Goal: Information Seeking & Learning: Check status

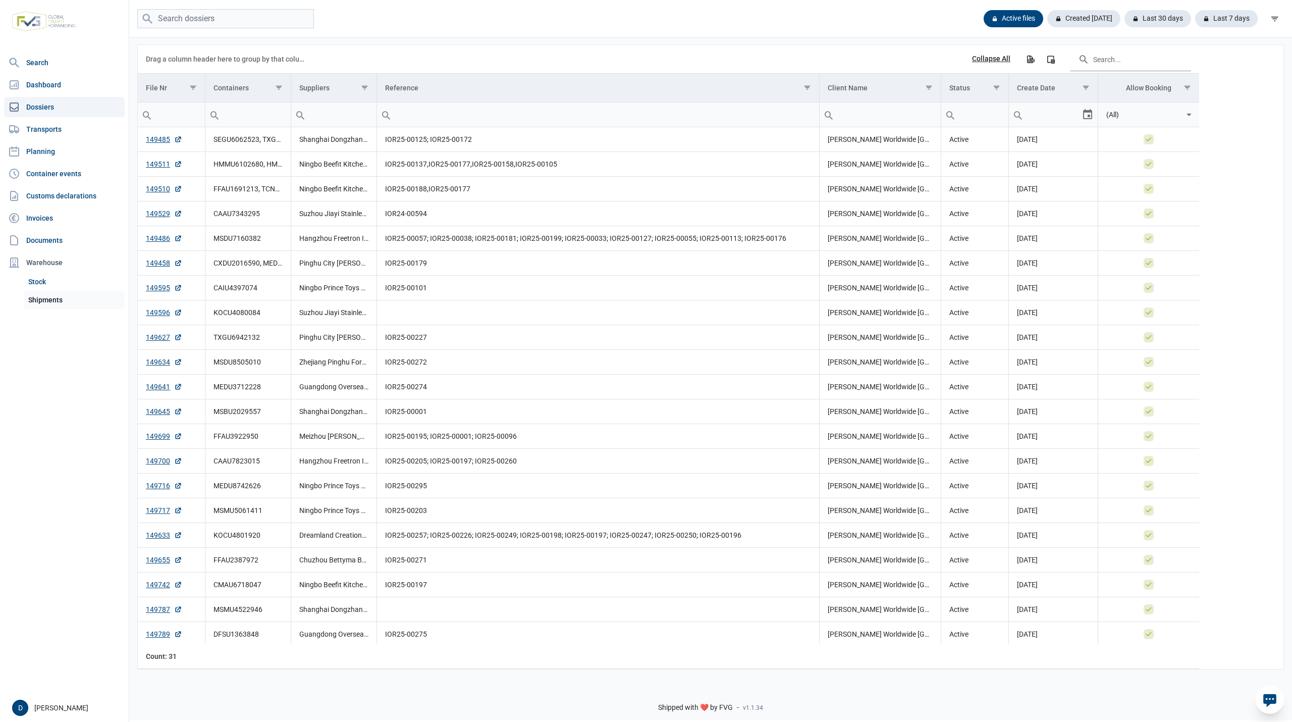
click at [56, 301] on link "Shipments" at bounding box center [74, 300] width 100 height 18
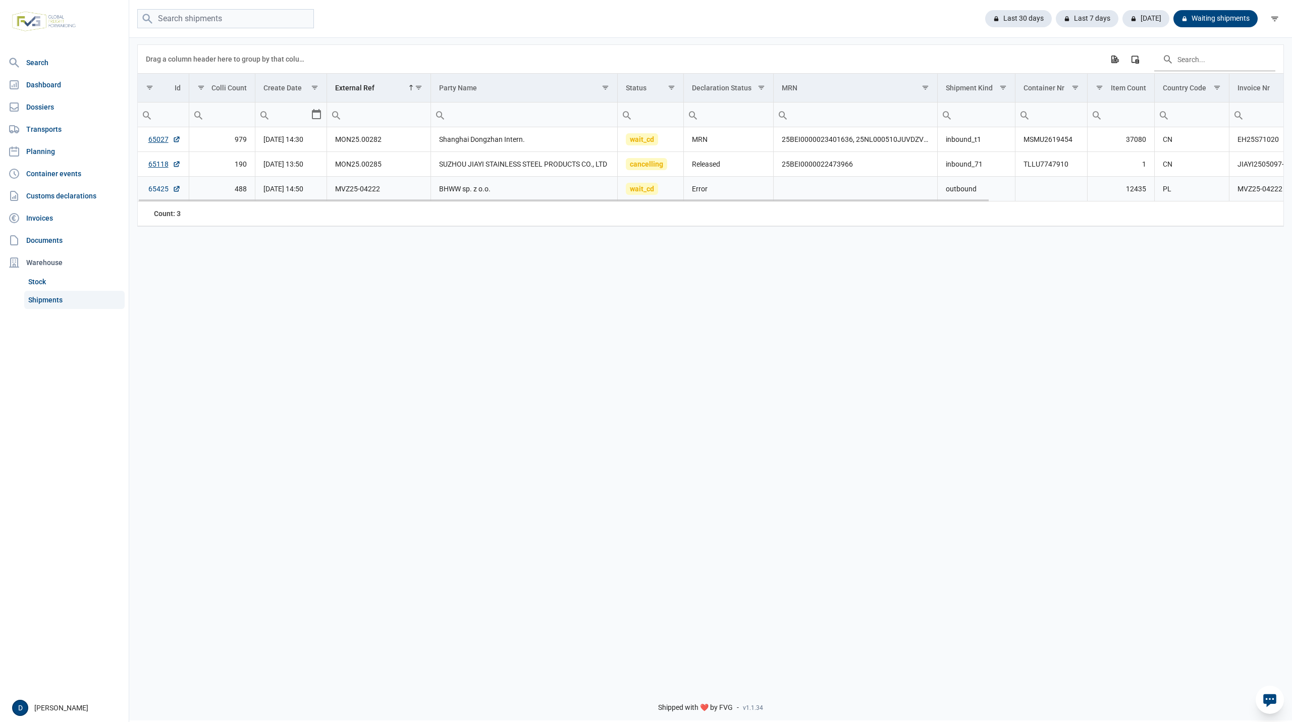
click at [158, 191] on link "65425" at bounding box center [164, 189] width 32 height 10
drag, startPoint x: 334, startPoint y: 191, endPoint x: 380, endPoint y: 195, distance: 46.6
click at [380, 195] on td "MVZ25-04222" at bounding box center [378, 189] width 103 height 25
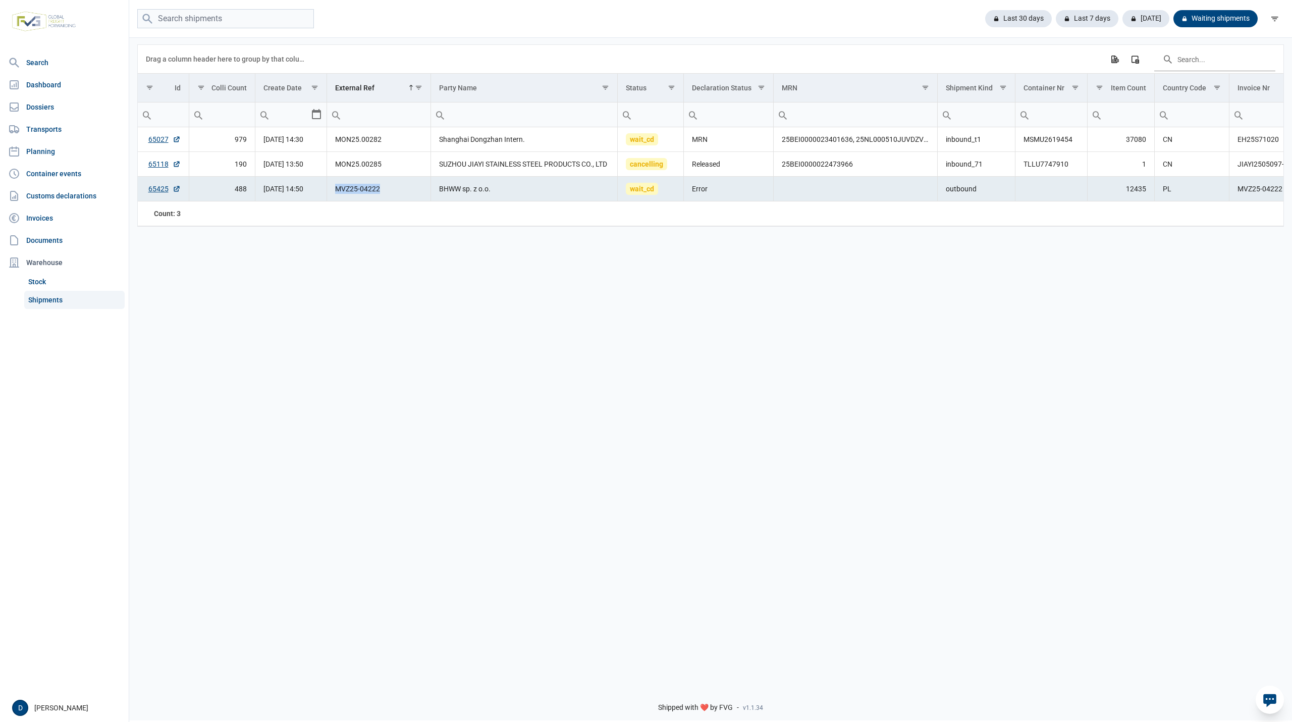
copy td "MVZ25-04222"
click at [166, 305] on div "Data grid with 3 rows and 18 columns Drag a column header here to group by that…" at bounding box center [710, 356] width 1163 height 641
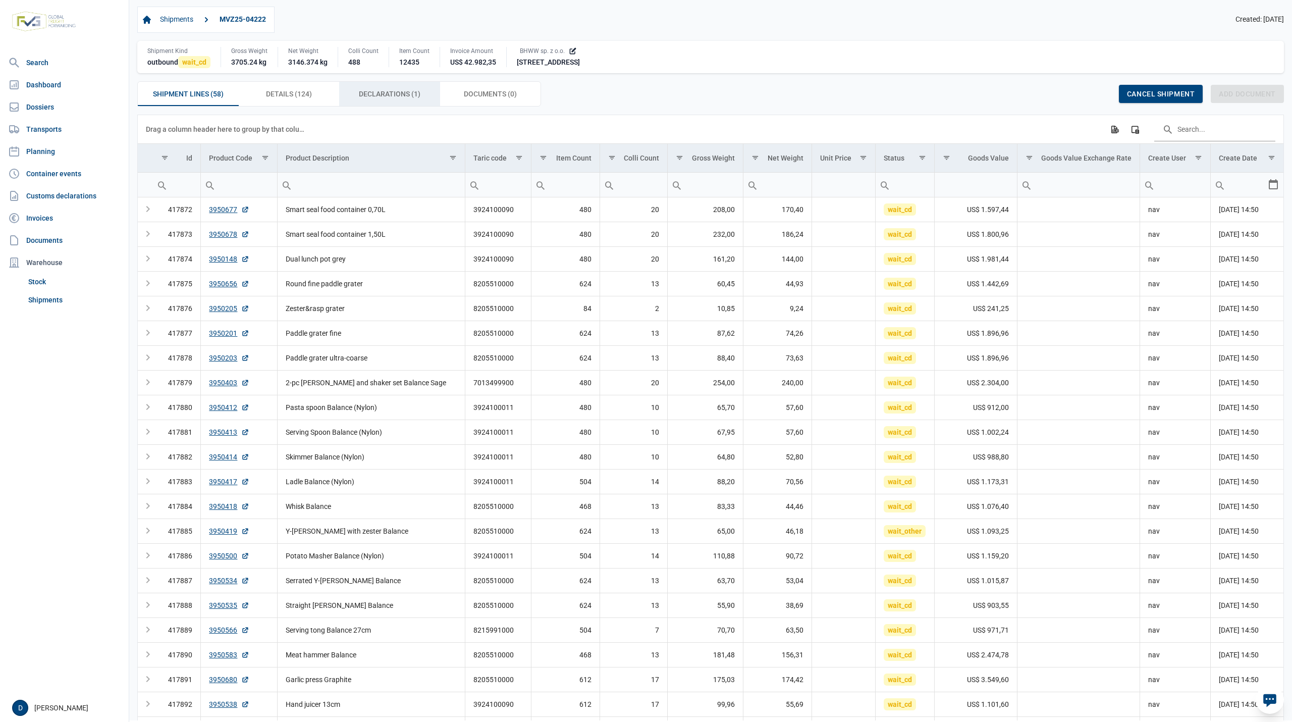
click at [388, 97] on span "Declarations (1) Declarations (1)" at bounding box center [390, 94] width 62 height 12
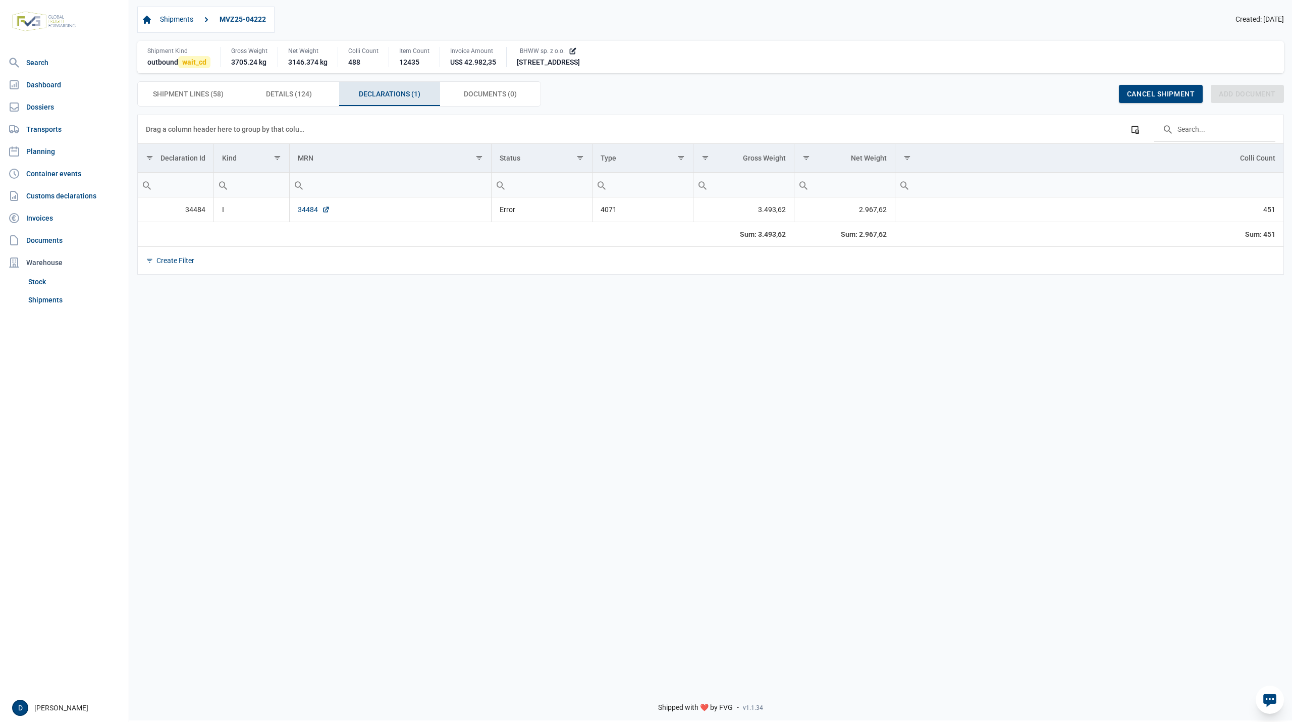
click at [302, 212] on link "34484" at bounding box center [314, 209] width 32 height 10
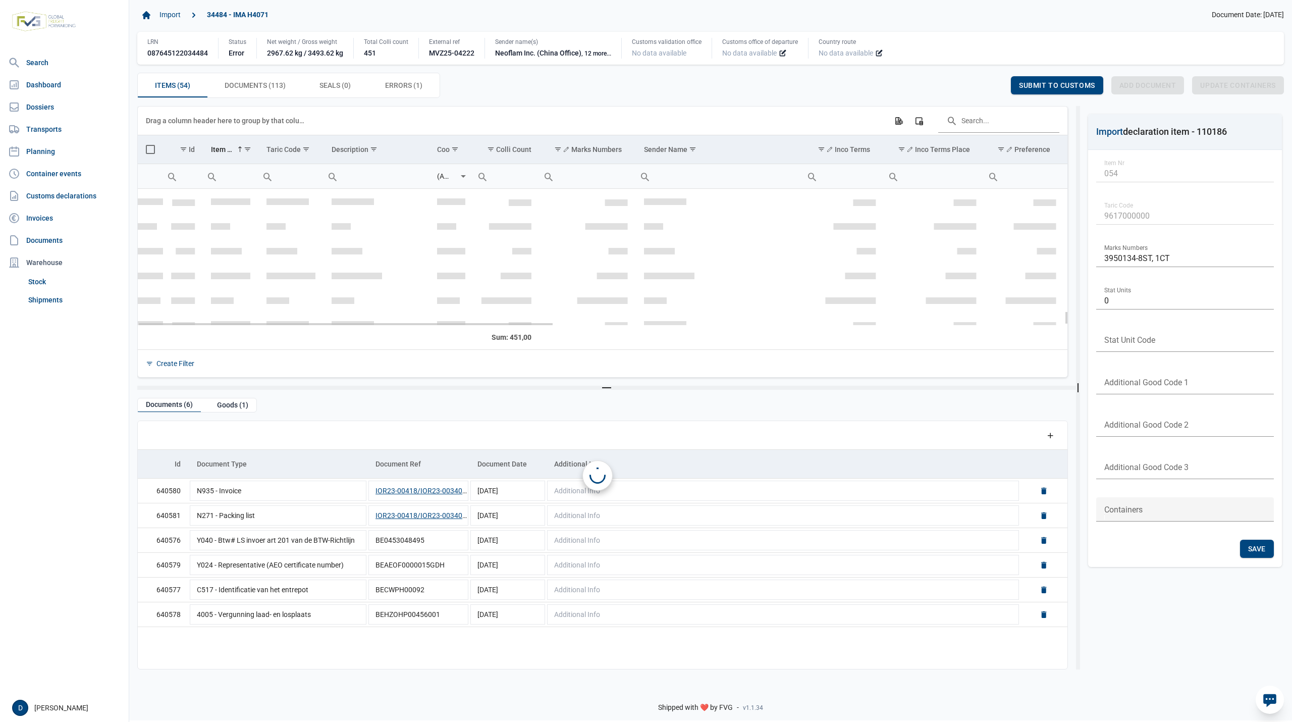
scroll to position [1208, 0]
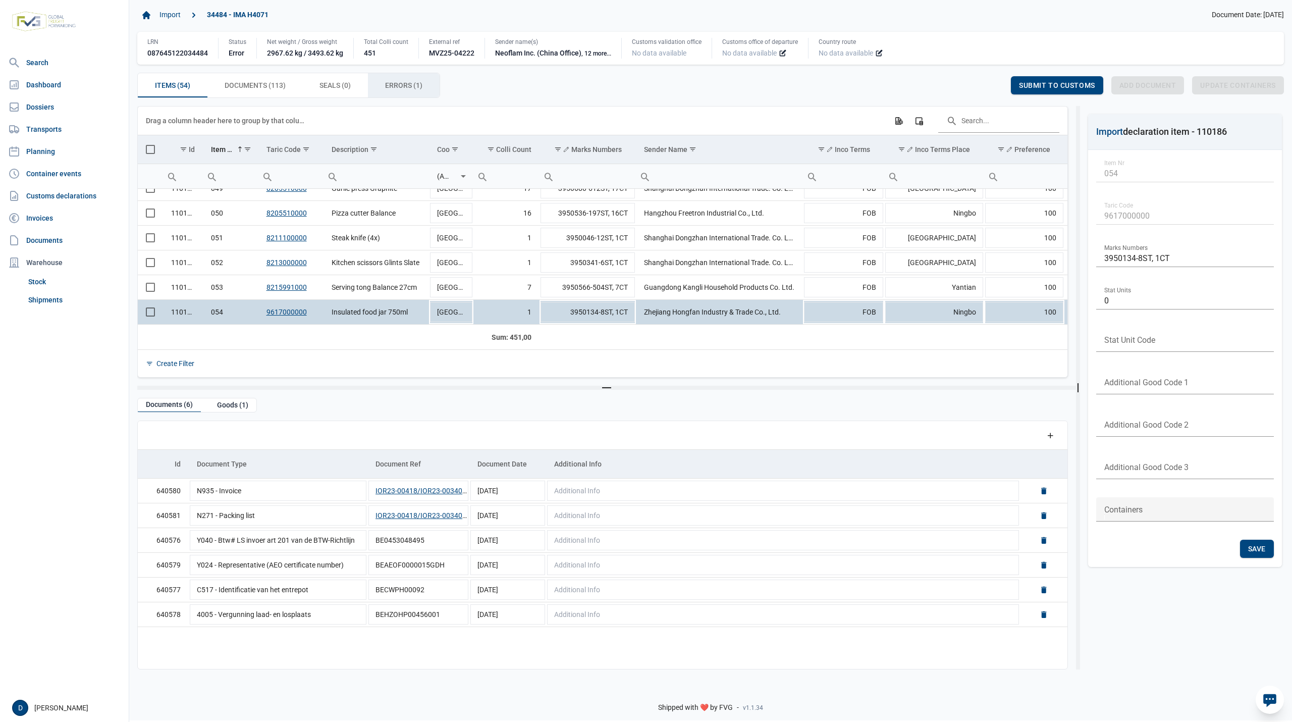
click at [390, 84] on span "Errors (1) Errors (1)" at bounding box center [403, 85] width 37 height 12
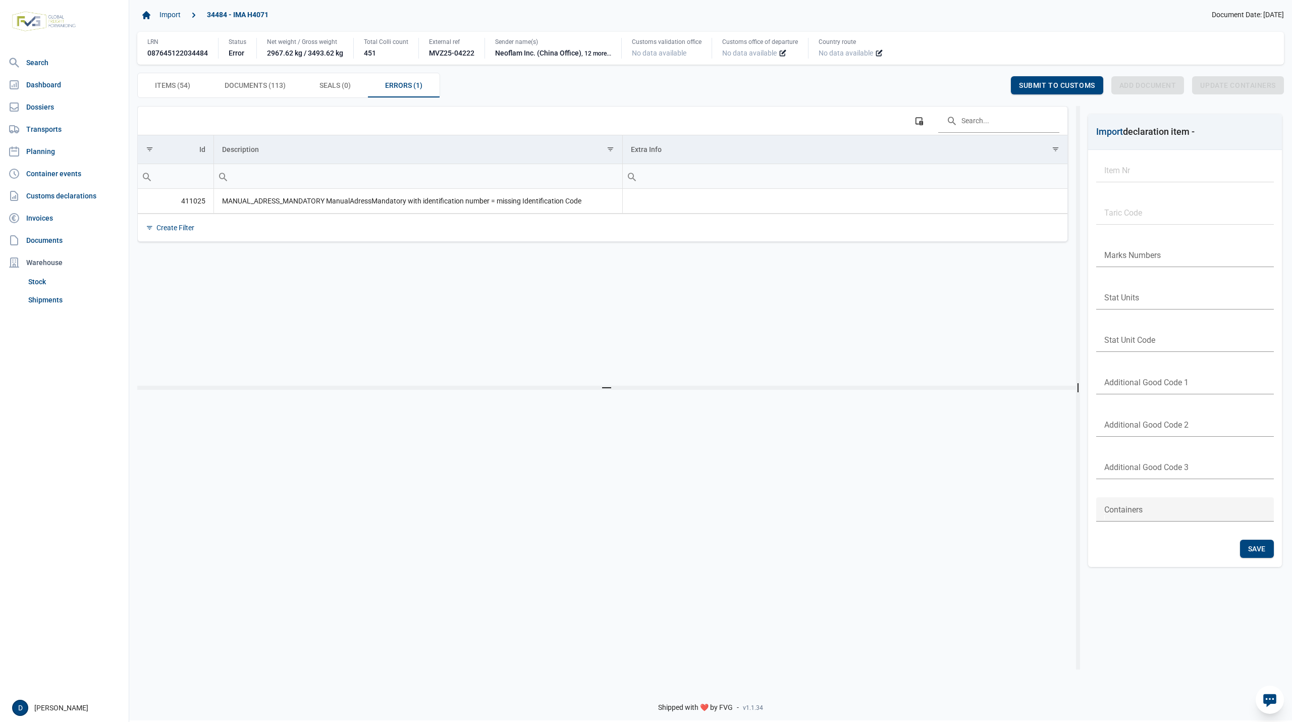
click at [168, 358] on div "Data grid with 54 rows and 23 columns Drag a column header here to group by tha…" at bounding box center [606, 246] width 939 height 280
drag, startPoint x: 223, startPoint y: 202, endPoint x: 592, endPoint y: 211, distance: 369.5
click at [592, 211] on td "MANUAL_ADRESS_MANDATORY ManualAdressMandatory with identification number = miss…" at bounding box center [417, 201] width 409 height 25
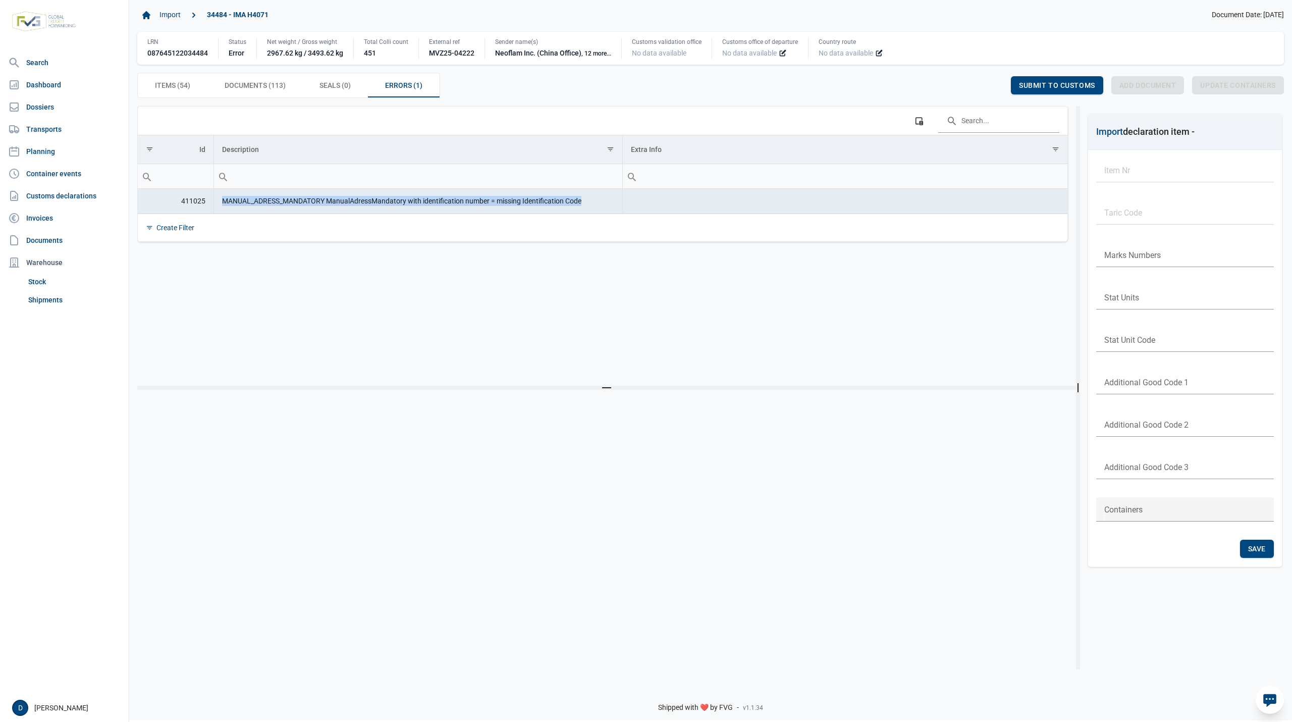
copy td "MANUAL_ADRESS_MANDATORY ManualAdressMandatory with identification number = miss…"
click at [159, 458] on div at bounding box center [602, 522] width 931 height 249
click at [254, 83] on span "Documents (113) Documents (113)" at bounding box center [255, 85] width 61 height 12
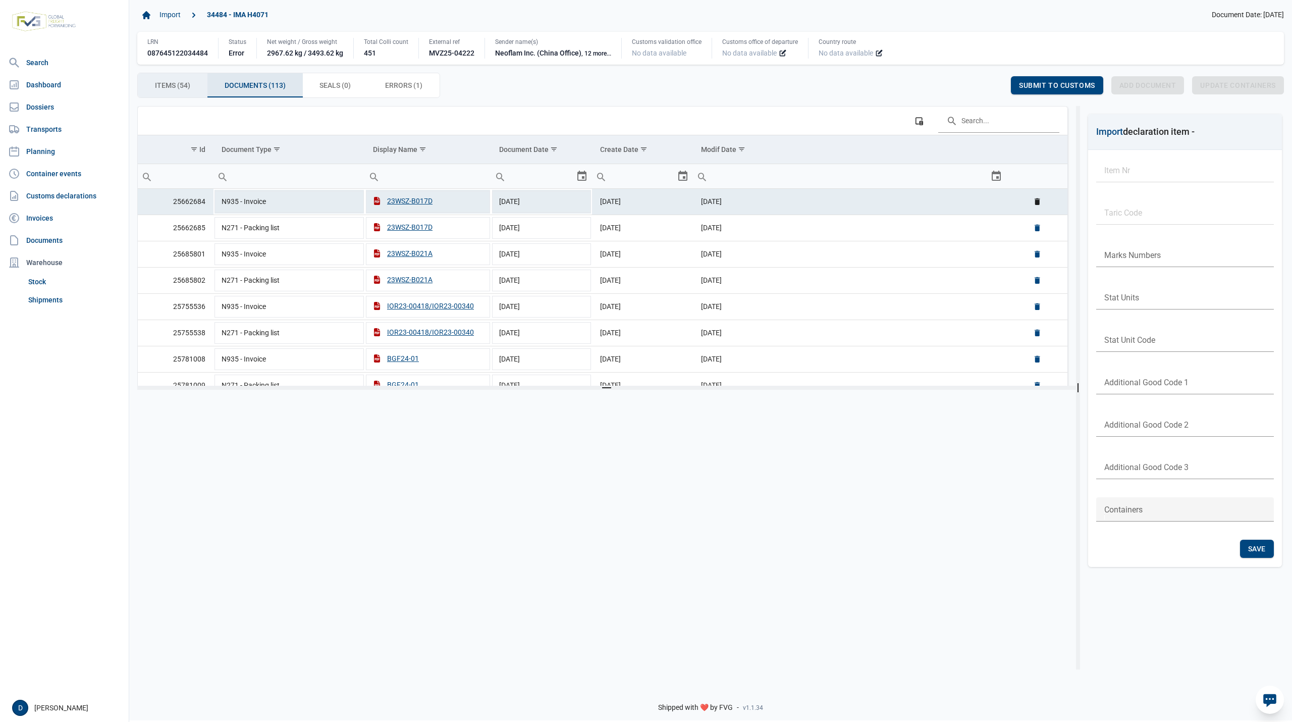
click at [169, 83] on span "Items (54) Items (54)" at bounding box center [172, 85] width 35 height 12
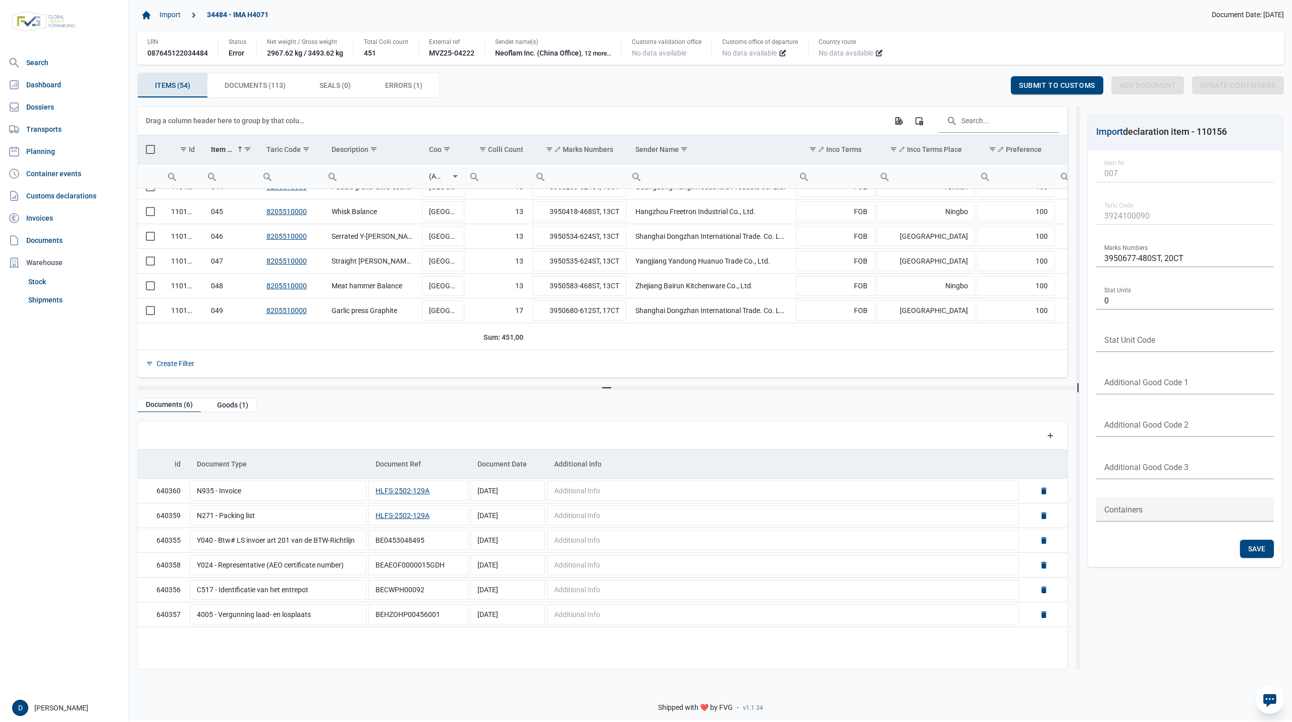
scroll to position [1069, 0]
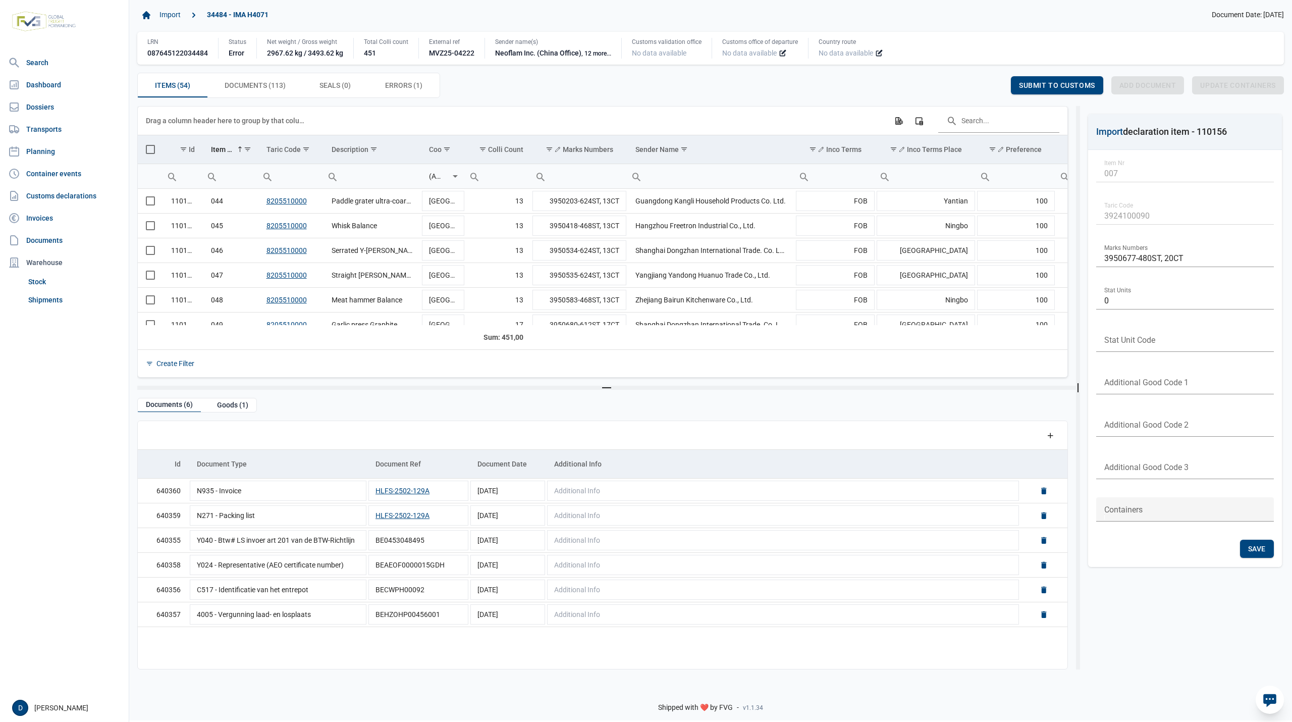
click at [618, 3] on div "Import 34484 - IMA H4071 Document Date: 12-08-2025 LRN 087645122034484 Status E…" at bounding box center [710, 51] width 1163 height 107
click at [184, 80] on span "Items (54) Items (54)" at bounding box center [172, 85] width 35 height 12
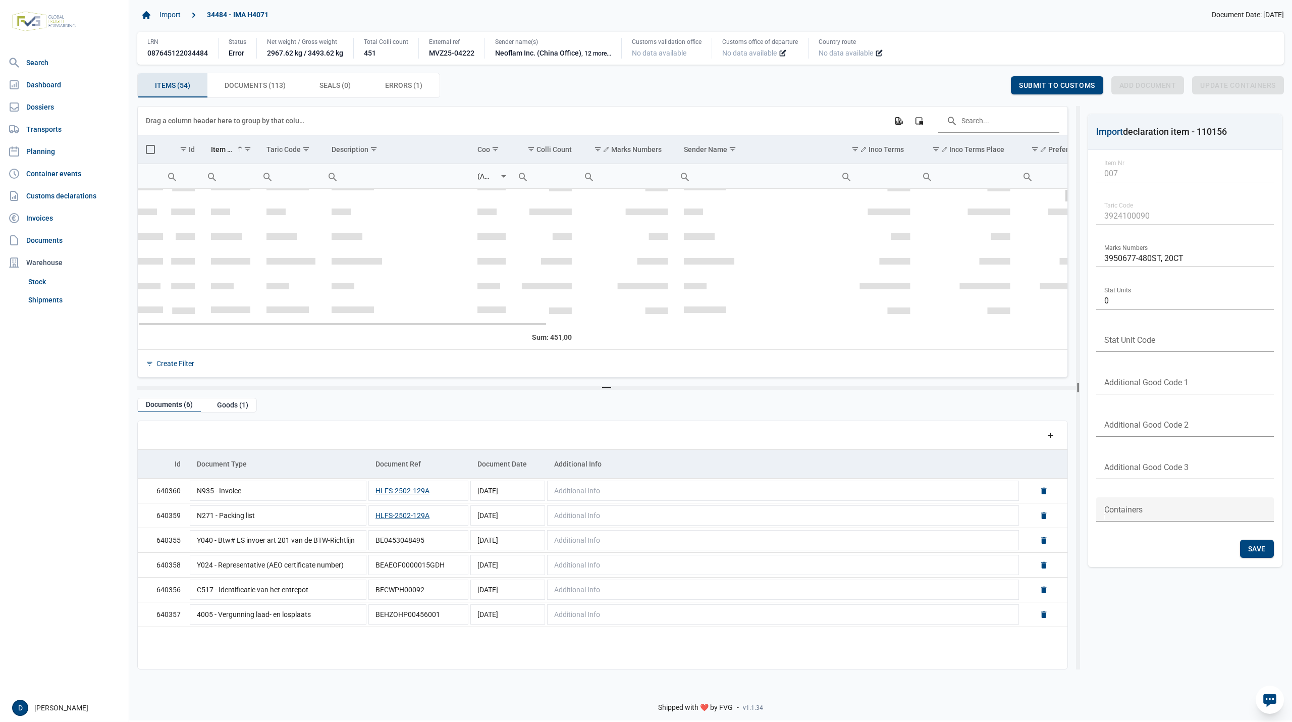
scroll to position [0, 0]
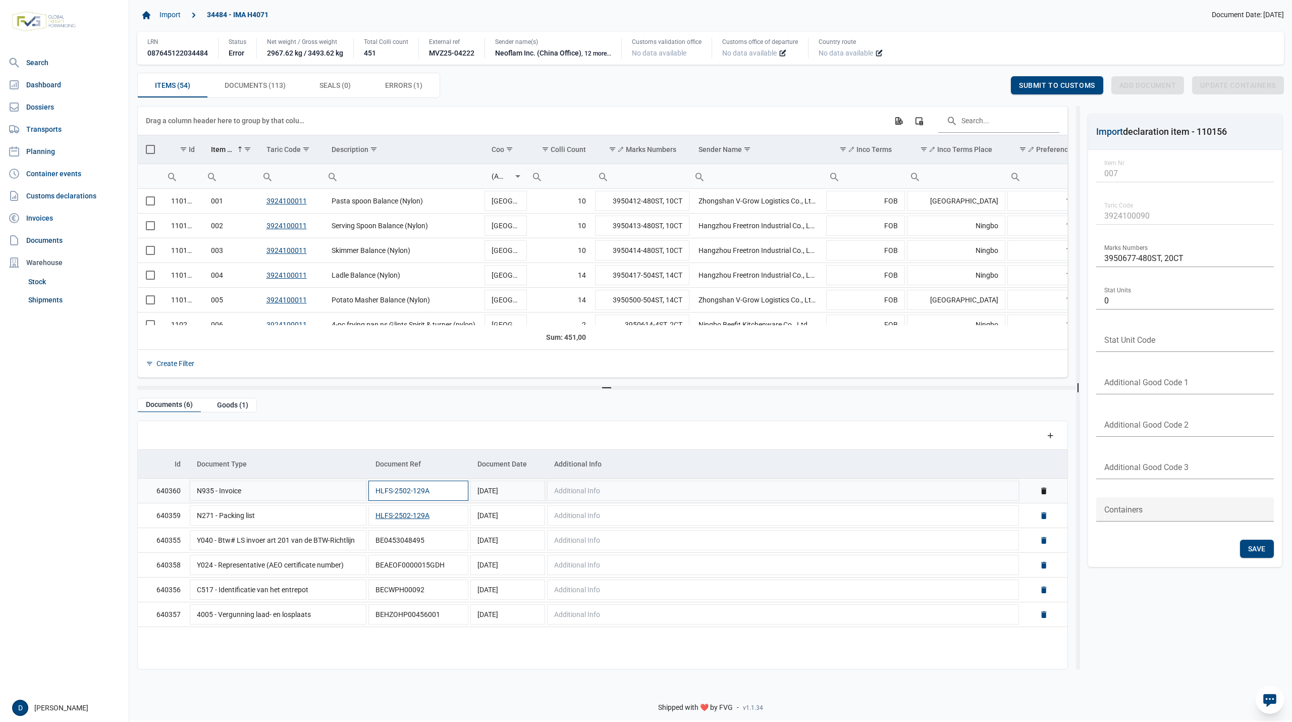
click at [380, 489] on button "HLFS-2502-129A" at bounding box center [402, 490] width 54 height 10
click at [158, 81] on span "Items (54) Items (54)" at bounding box center [172, 85] width 35 height 12
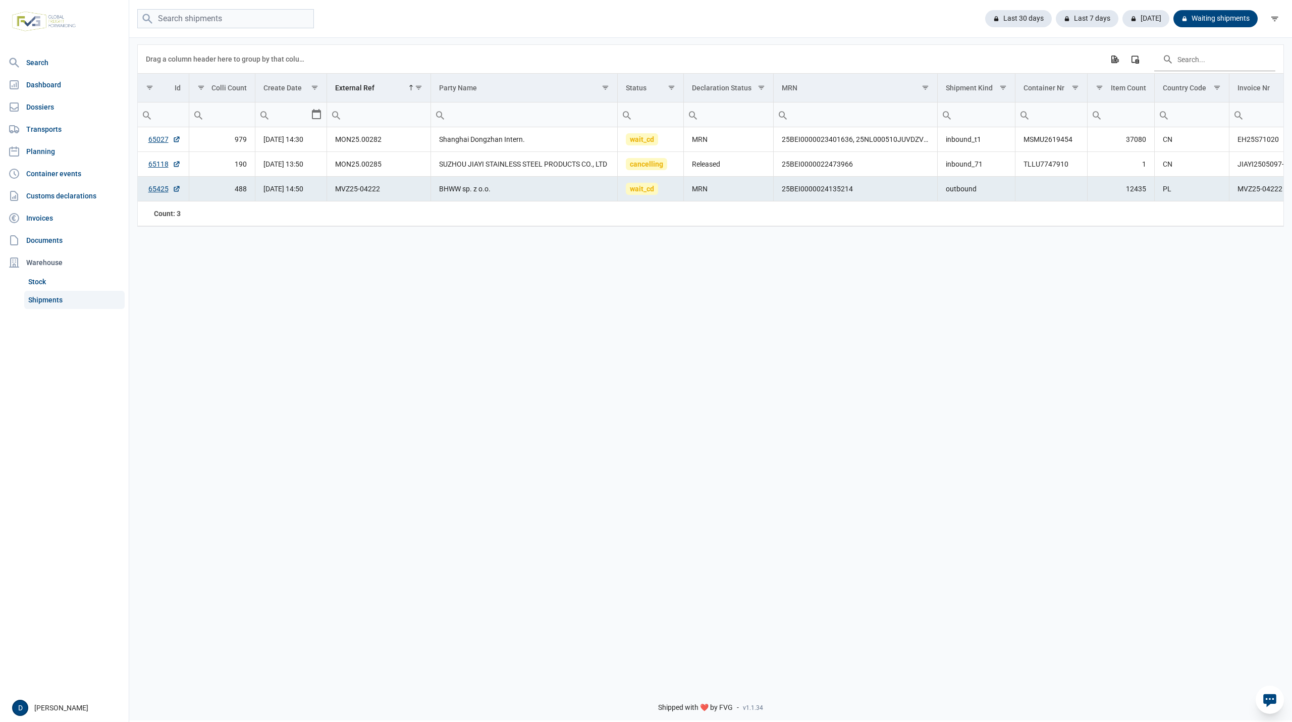
click at [146, 279] on div "Data grid with 3 rows and 18 columns Drag a column header here to group by that…" at bounding box center [710, 356] width 1163 height 641
drag, startPoint x: 782, startPoint y: 192, endPoint x: 862, endPoint y: 197, distance: 80.4
click at [862, 197] on td "25BEI0000024135214" at bounding box center [856, 189] width 164 height 25
click at [584, 20] on div "Last 30 days Last 7 days Today Waiting shipments" at bounding box center [710, 19] width 1163 height 20
click at [1056, 17] on div "Last 30 days" at bounding box center [1087, 18] width 63 height 17
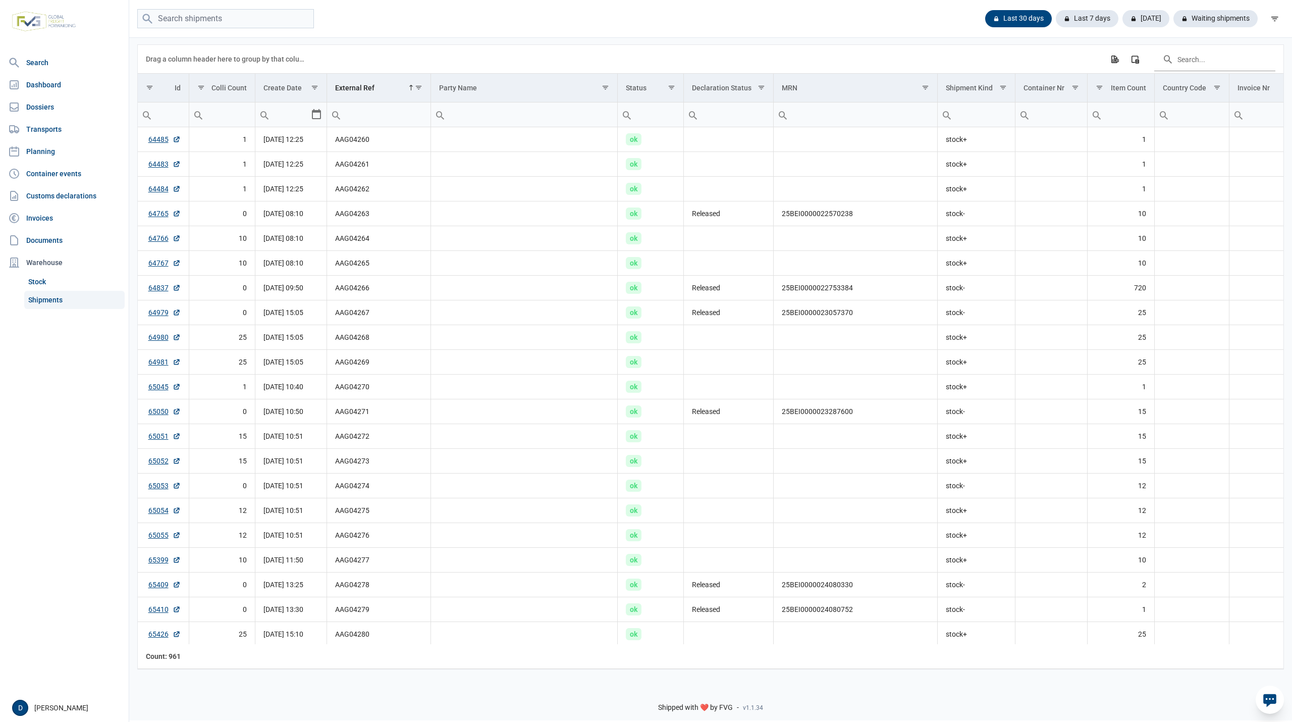
click at [1044, 117] on input "Filter cell" at bounding box center [1051, 114] width 72 height 24
type input "HMMU"
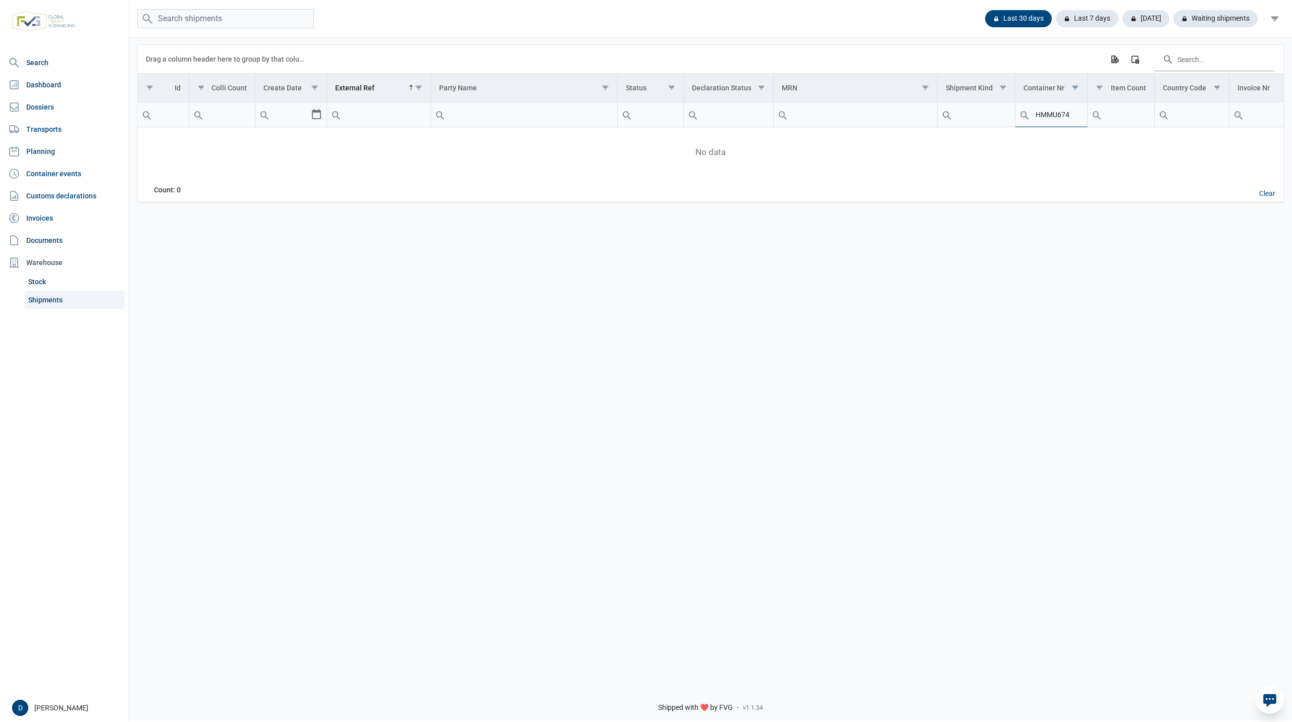
type input "HMMU674"
click at [1272, 193] on div "Clear" at bounding box center [1267, 193] width 32 height 17
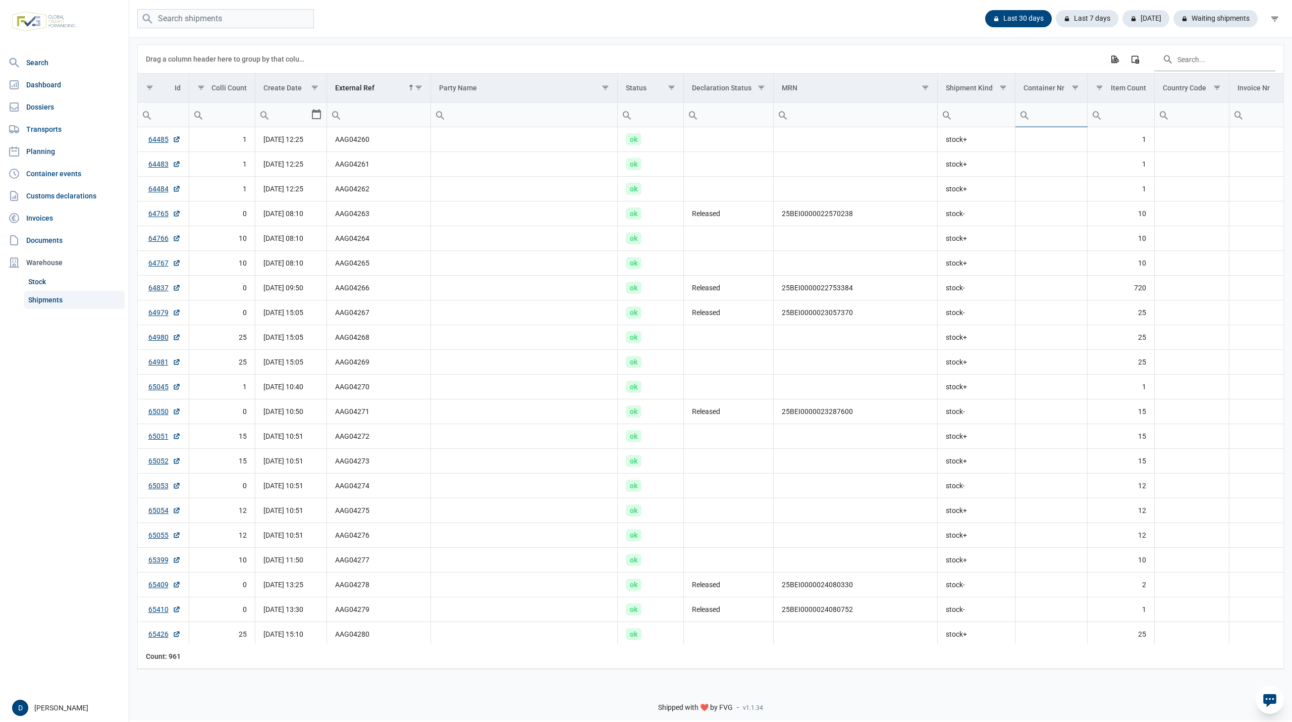
click at [1056, 113] on input "Filter cell" at bounding box center [1051, 114] width 72 height 24
type input "HMMU"
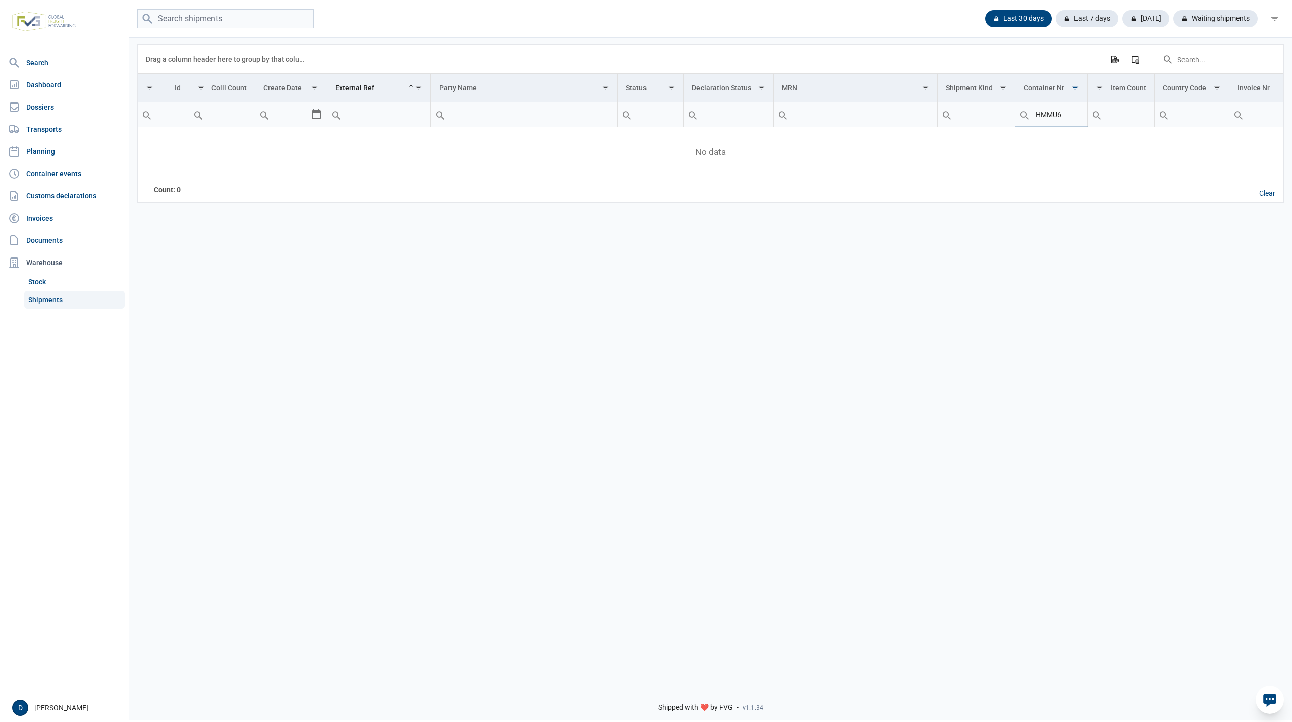
type input "HMMU6"
type input "HMMU674"
click at [1262, 193] on div "Clear" at bounding box center [1267, 193] width 32 height 17
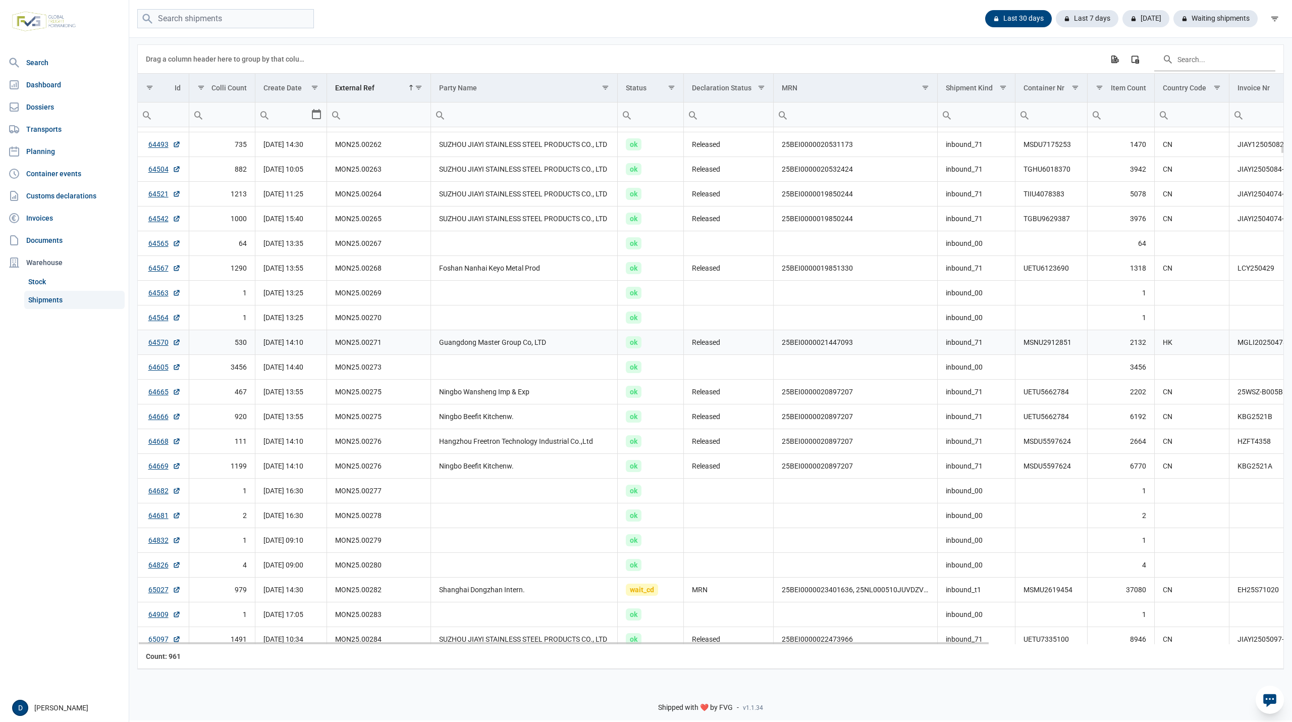
scroll to position [985, 0]
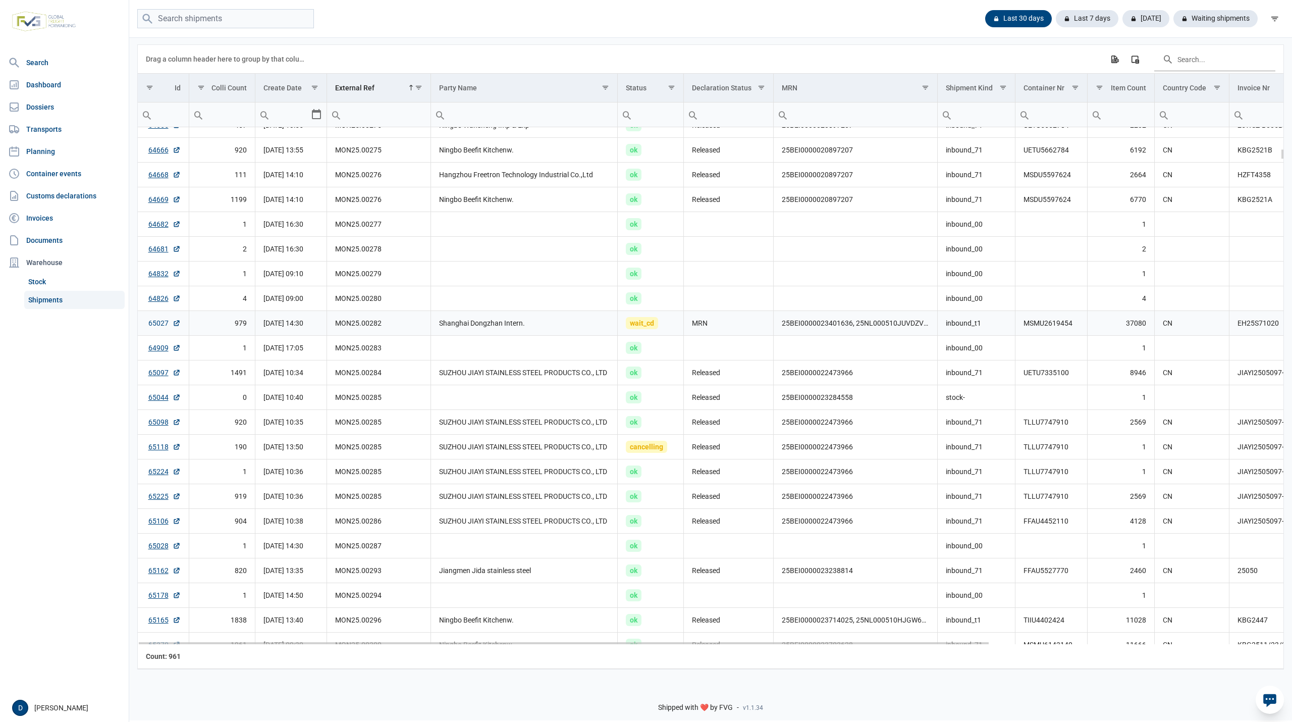
click at [152, 323] on link "65027" at bounding box center [164, 323] width 32 height 10
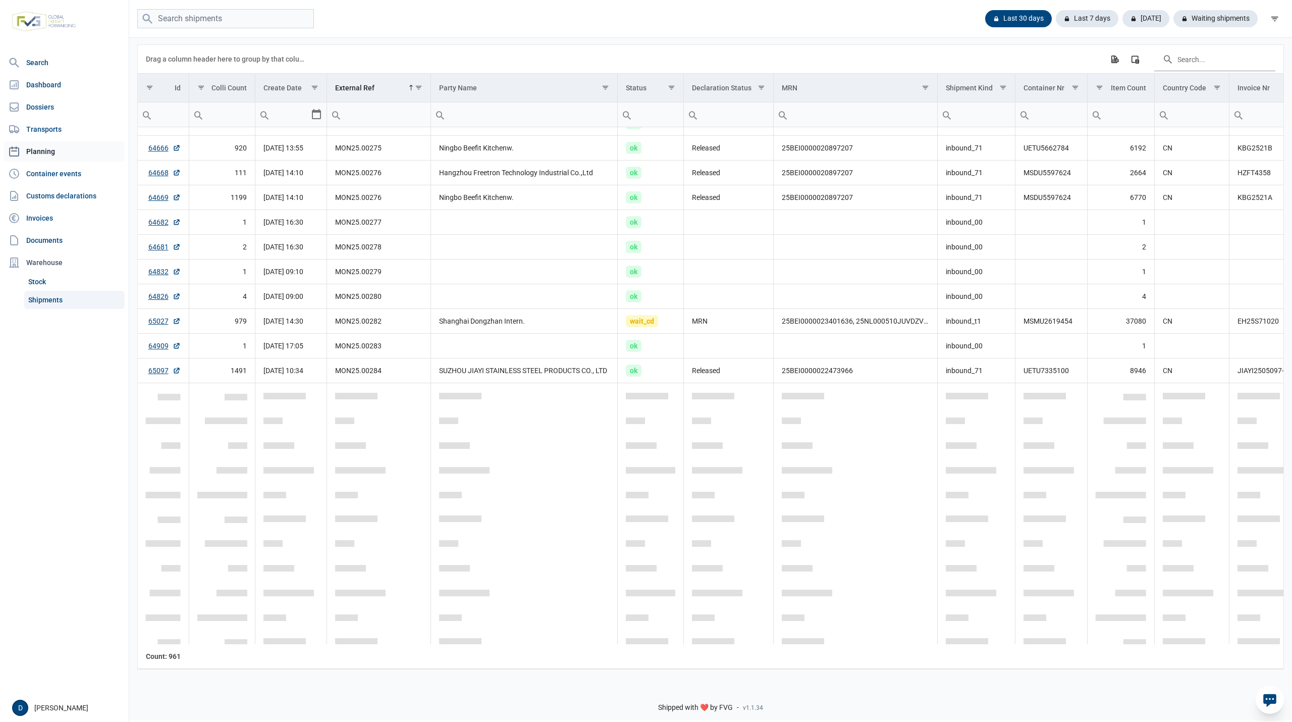
scroll to position [717, 0]
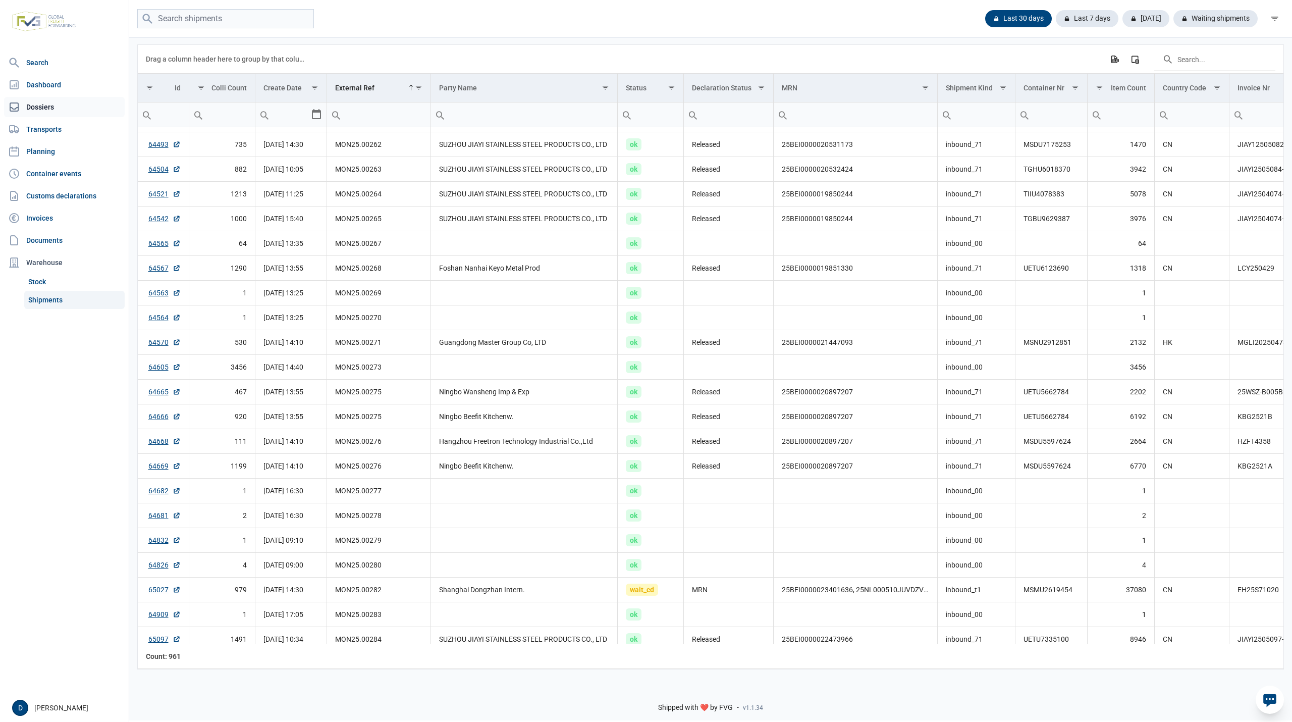
click at [47, 106] on link "Dossiers" at bounding box center [64, 107] width 121 height 20
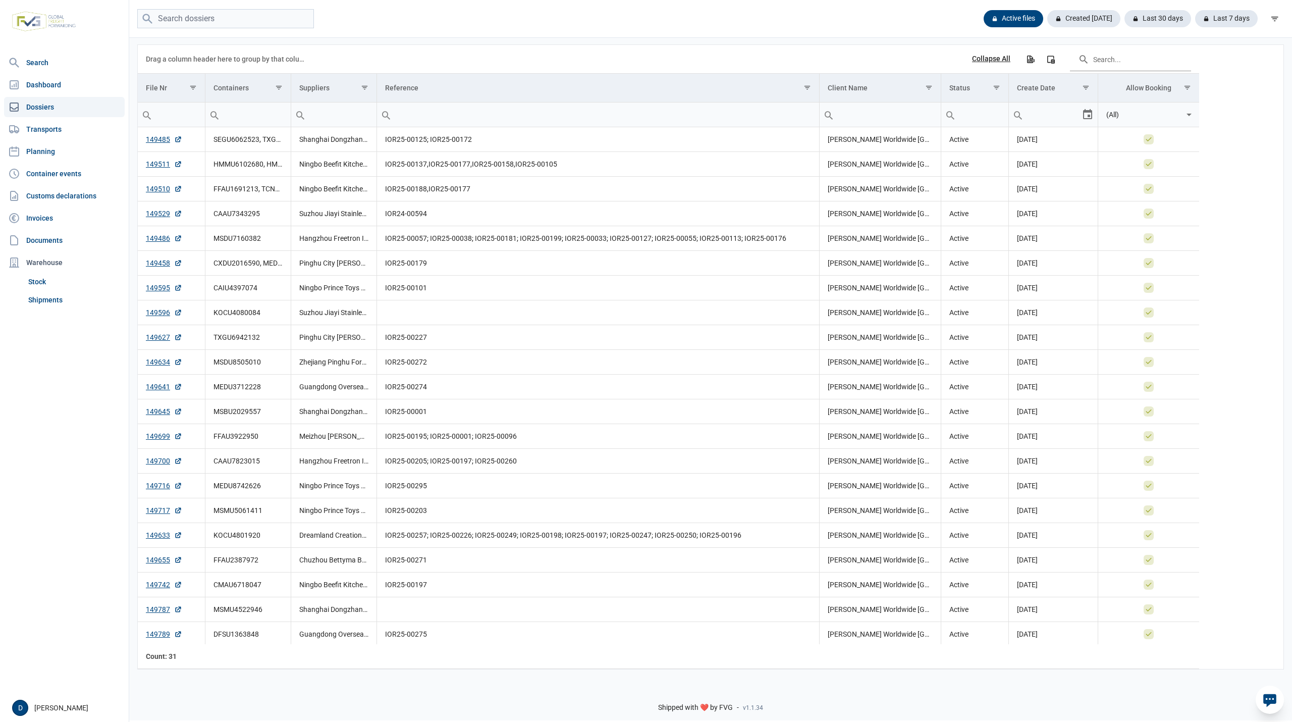
click at [239, 119] on input "Filter cell" at bounding box center [247, 114] width 85 height 24
click at [154, 167] on link "149511" at bounding box center [164, 164] width 36 height 10
click at [54, 298] on link "Shipments" at bounding box center [74, 300] width 100 height 18
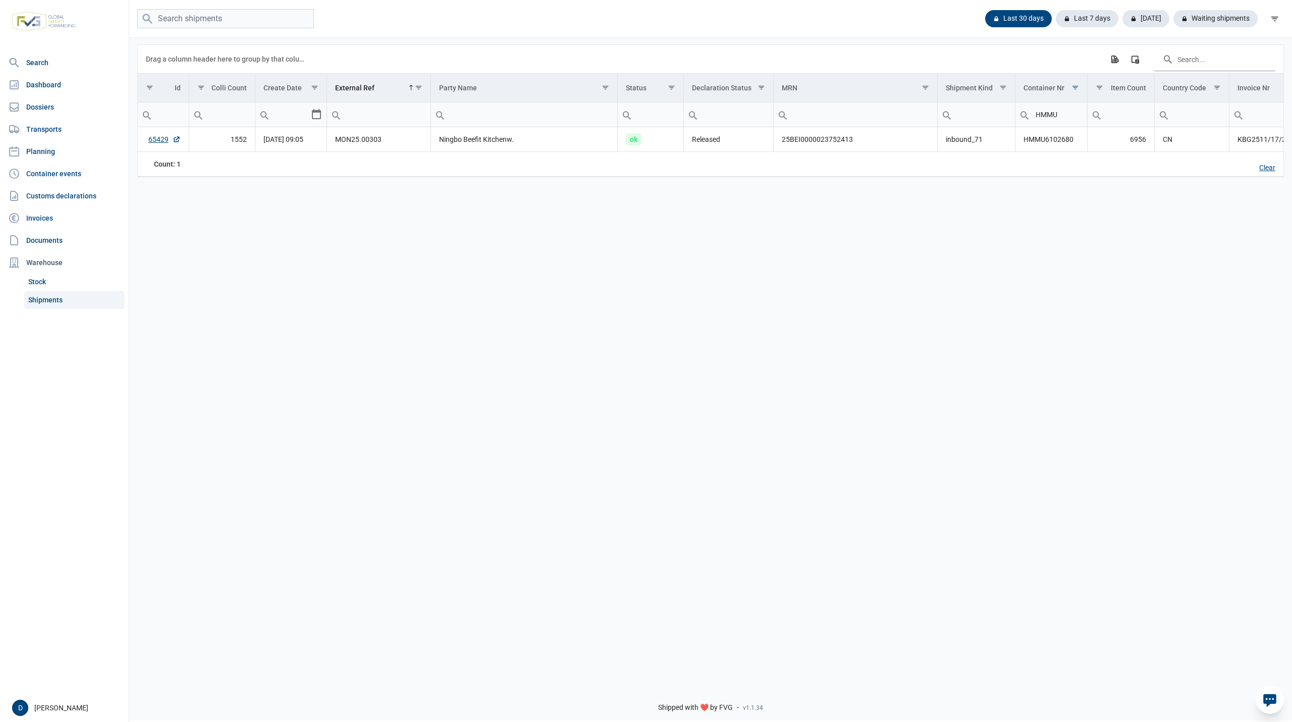
click at [1264, 168] on div "Clear" at bounding box center [1267, 167] width 32 height 17
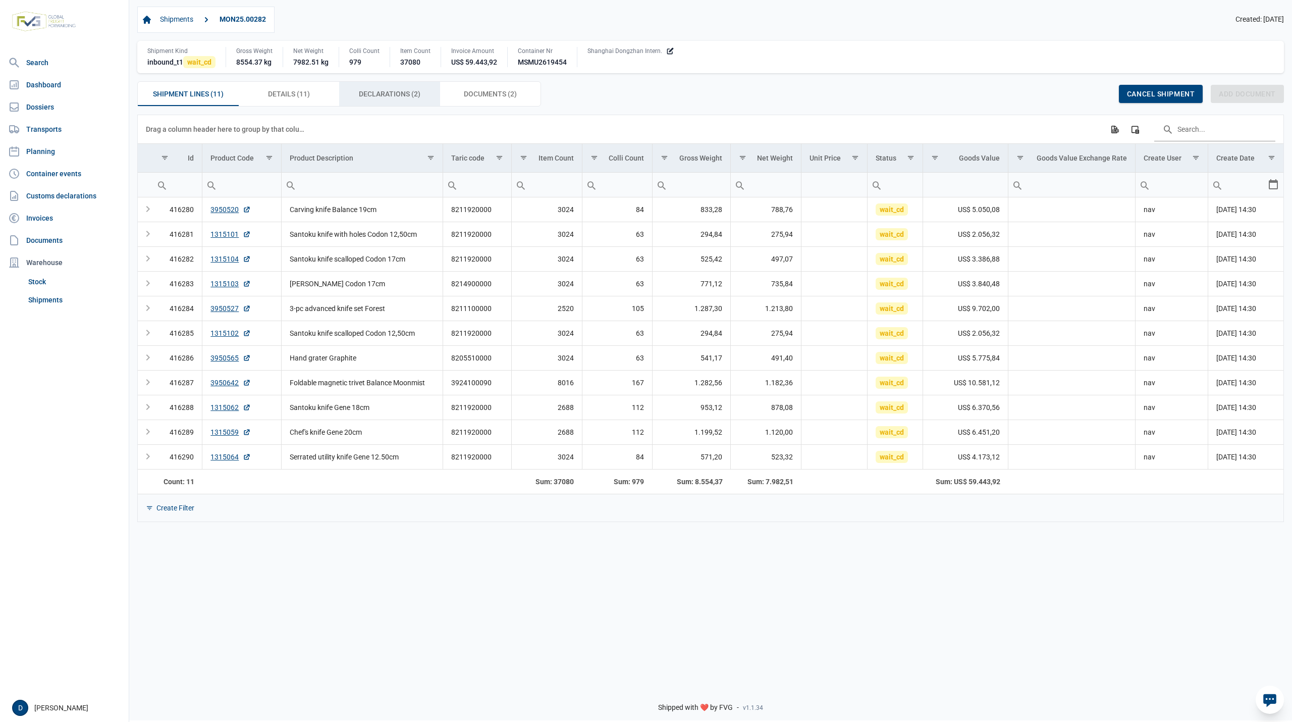
click at [408, 92] on span "Declarations (2) Declarations (2)" at bounding box center [390, 94] width 62 height 12
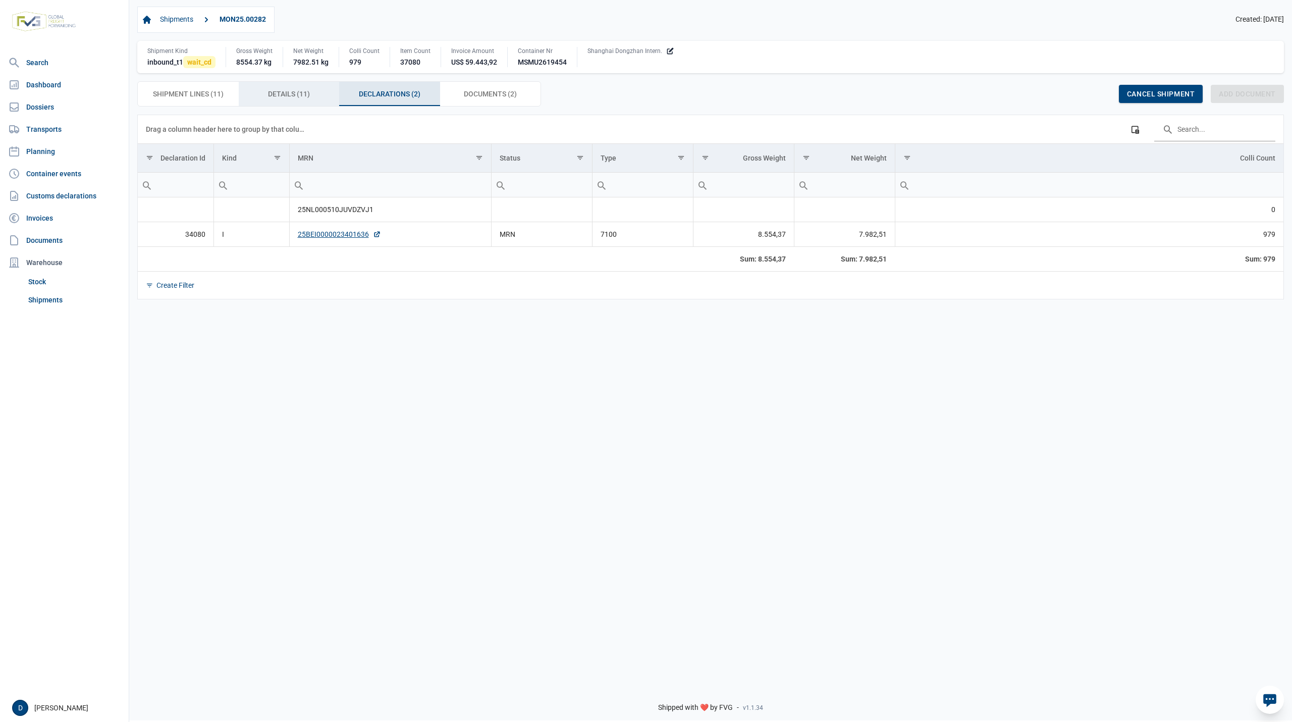
click at [297, 94] on span "Details (11) Details (11)" at bounding box center [289, 94] width 42 height 12
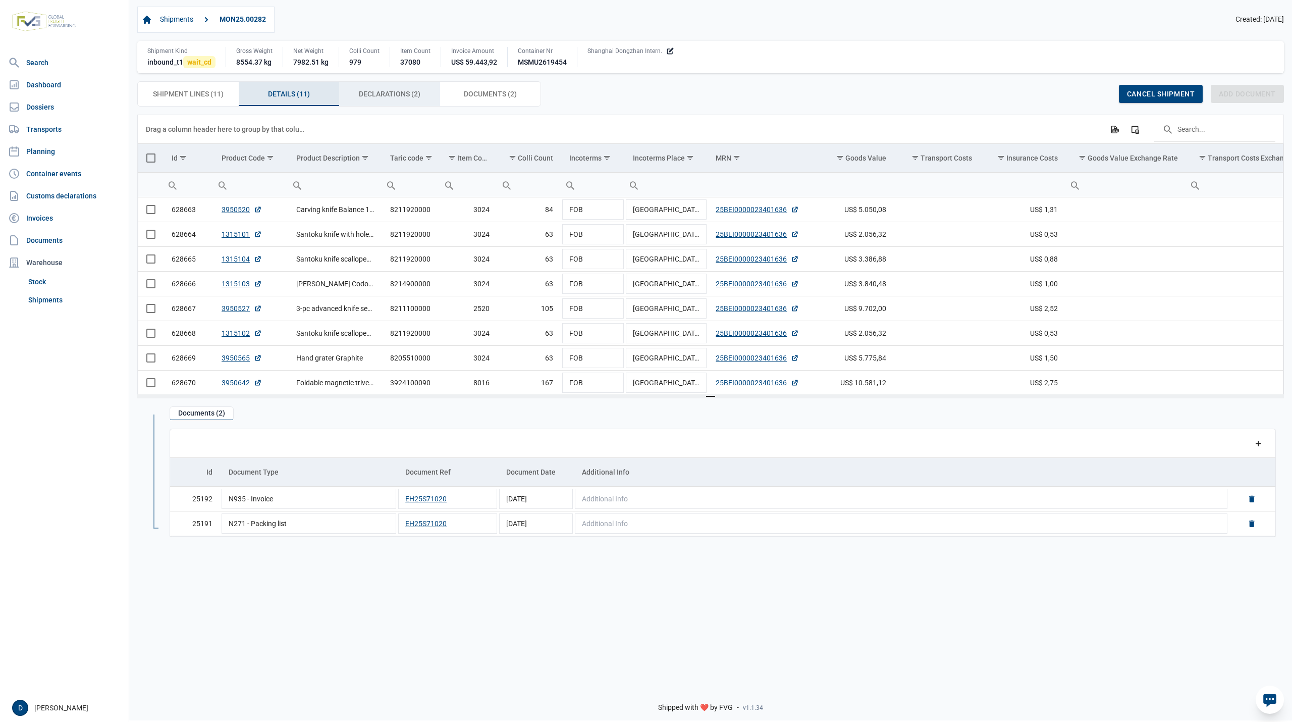
click at [367, 91] on span "Declarations (2) Declarations (2)" at bounding box center [390, 94] width 62 height 12
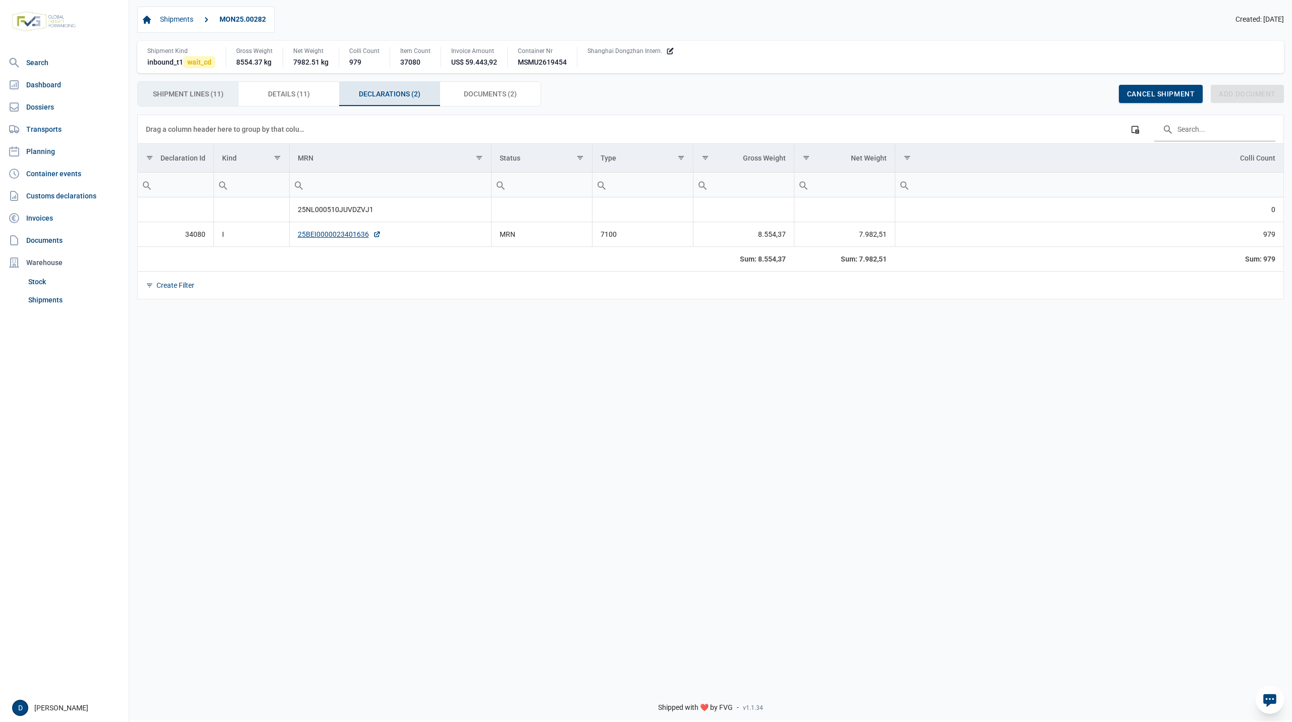
click at [197, 96] on span "Shipment Lines (11) Shipment Lines (11)" at bounding box center [188, 94] width 71 height 12
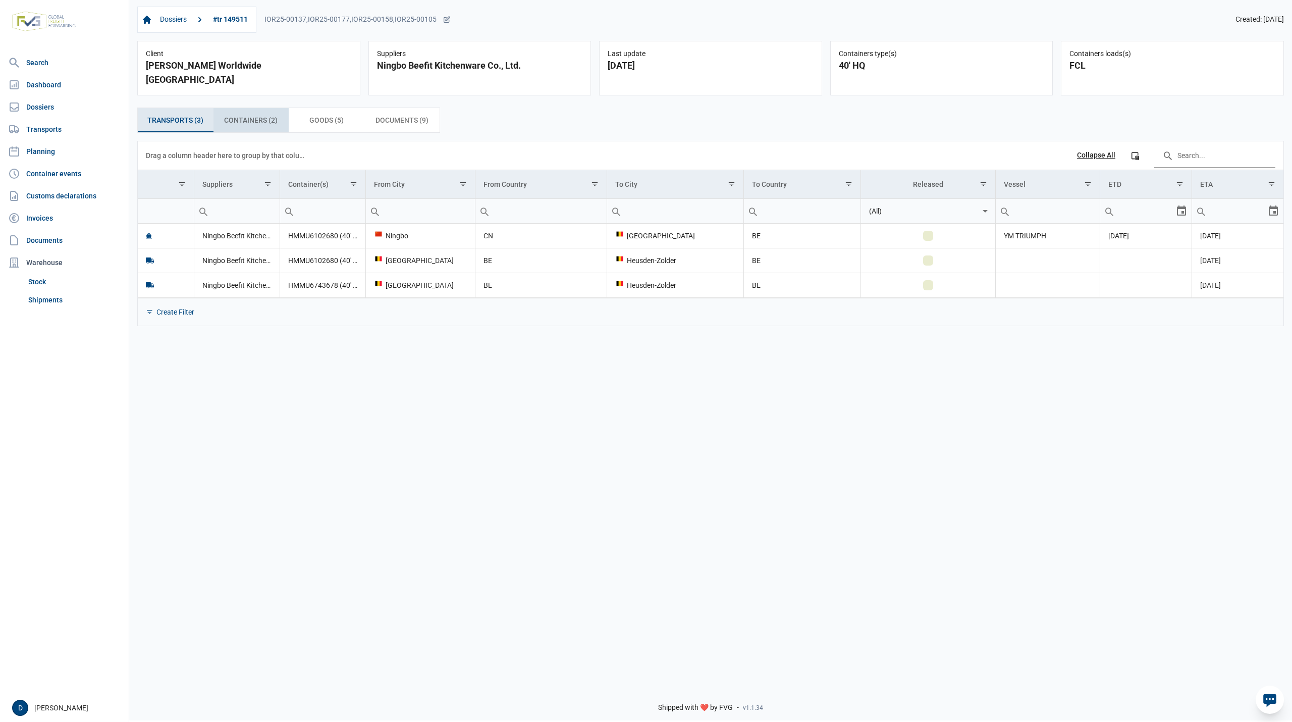
click at [245, 114] on span "Containers (2) Containers (2)" at bounding box center [250, 120] width 53 height 12
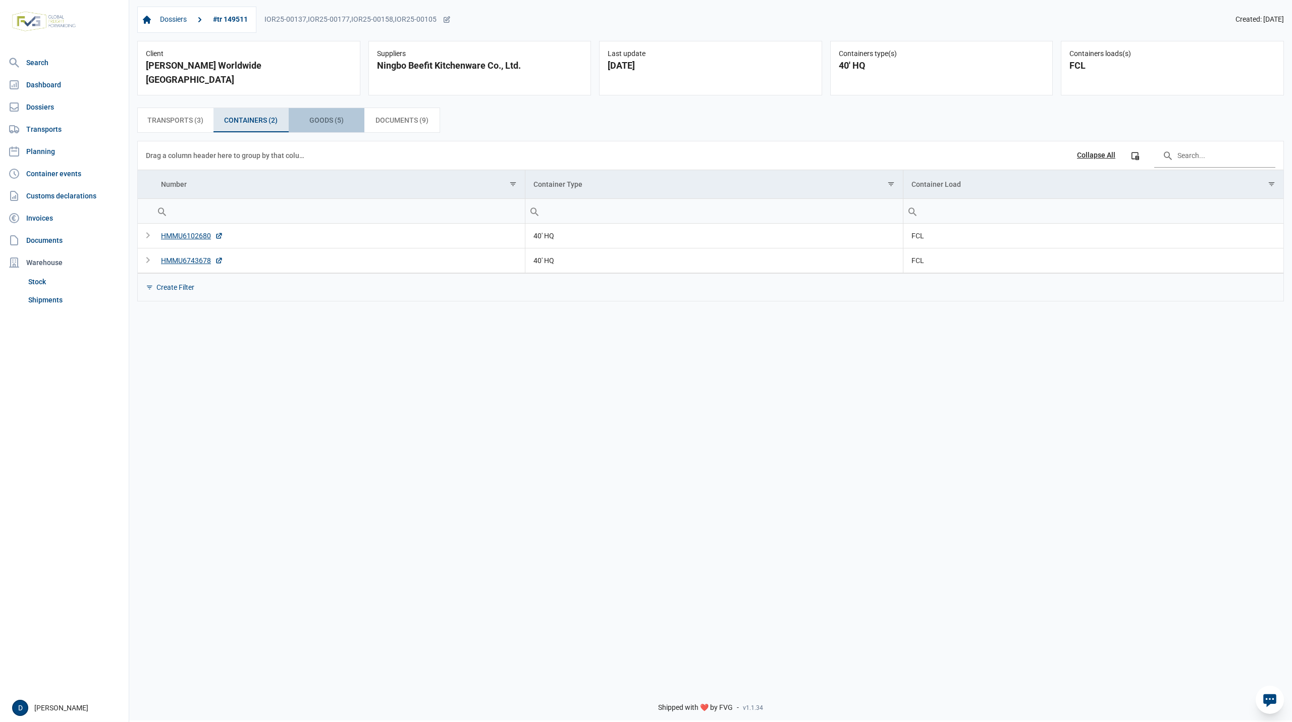
click at [313, 114] on span "Goods (5) Goods (5)" at bounding box center [326, 120] width 34 height 12
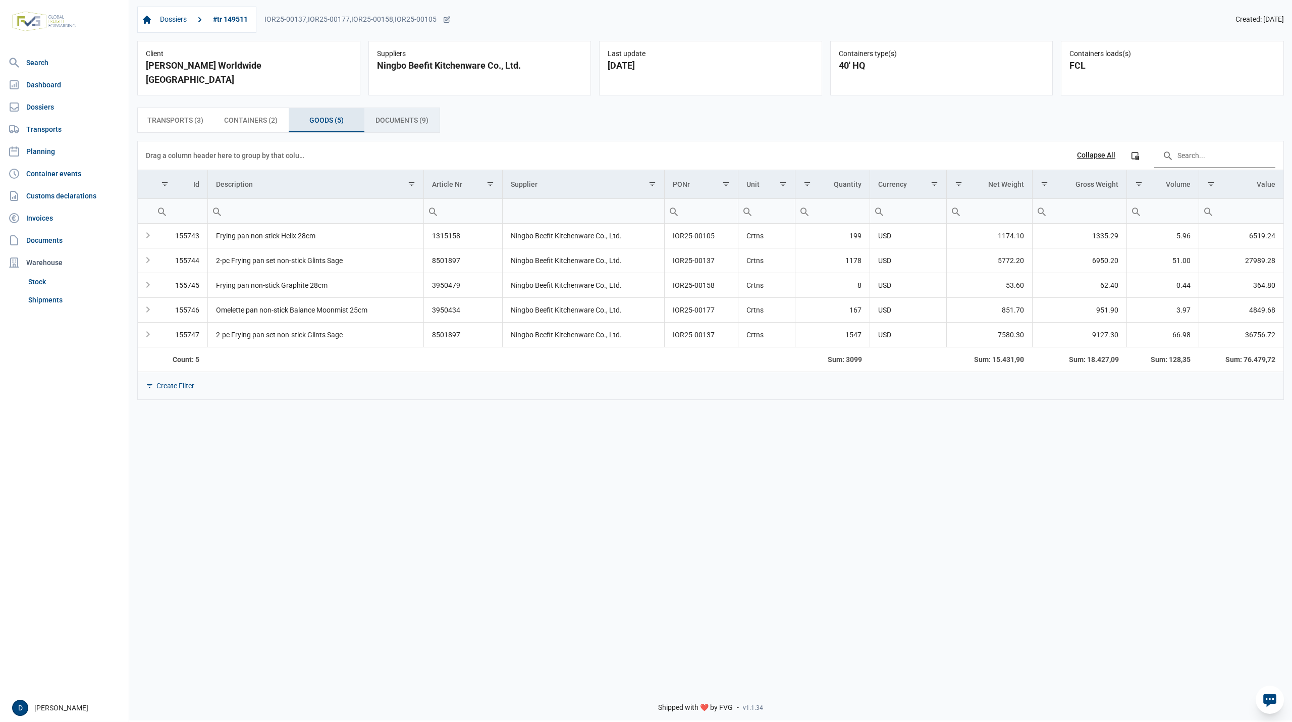
click at [381, 114] on span "Documents (9) Documents (9)" at bounding box center [401, 120] width 53 height 12
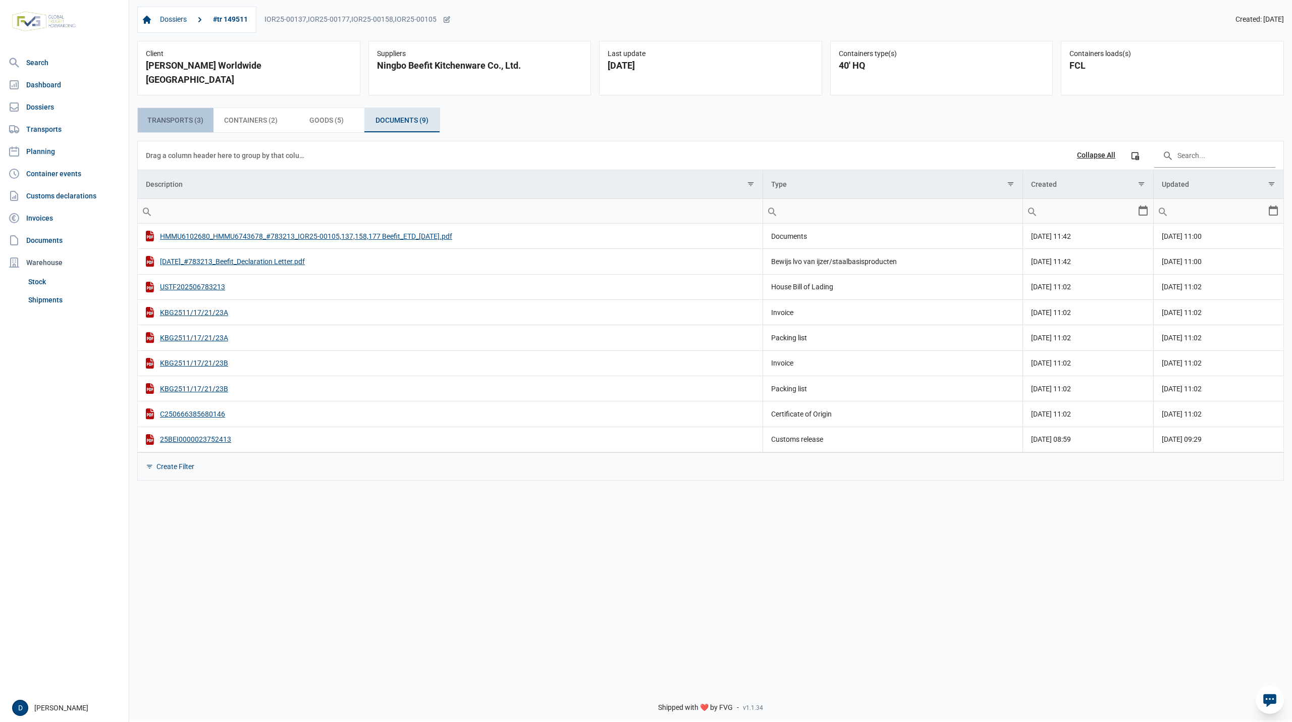
click at [186, 114] on span "Transports (3) Transports (3)" at bounding box center [175, 120] width 56 height 12
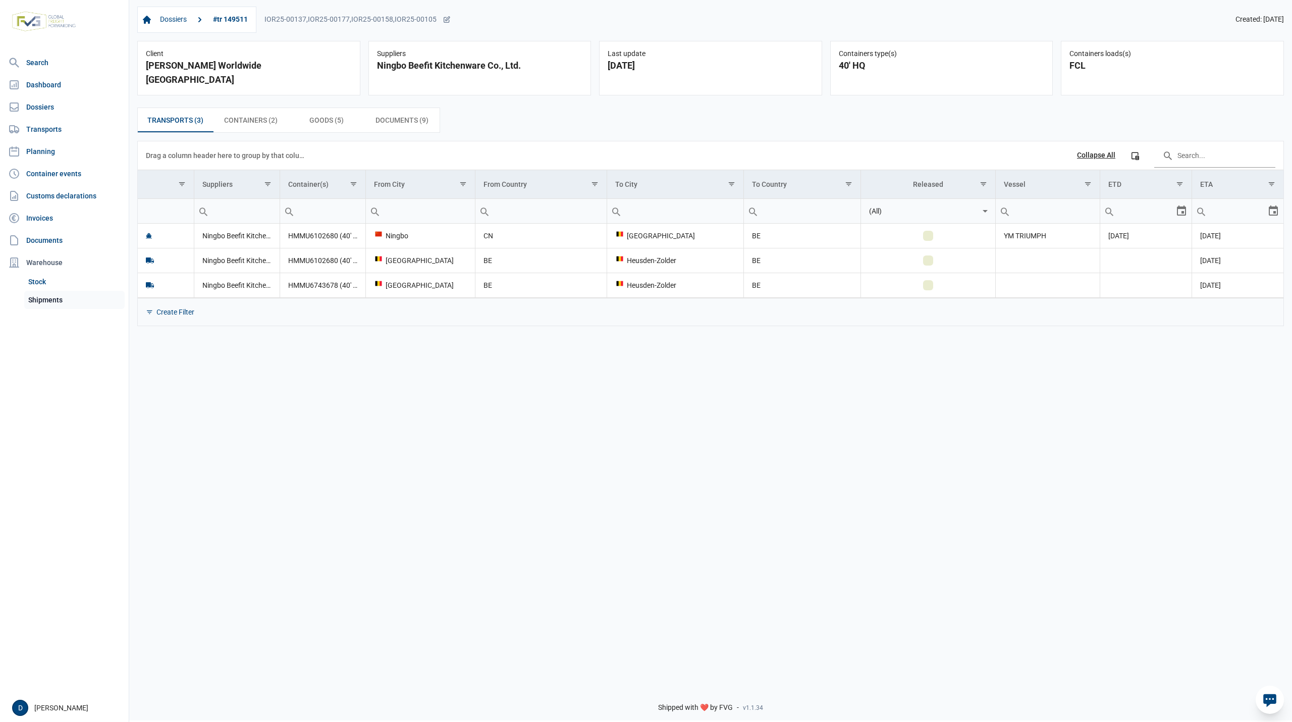
click at [43, 301] on link "Shipments" at bounding box center [74, 300] width 100 height 18
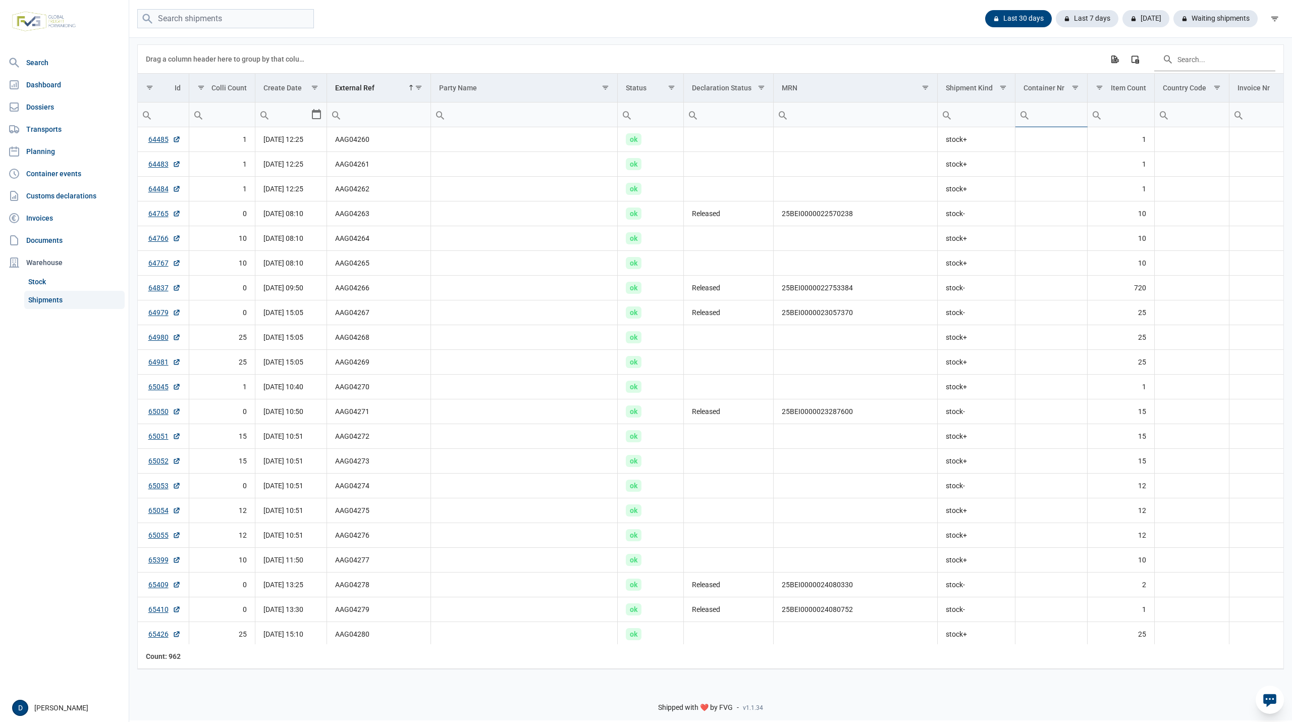
click at [1053, 119] on input "Filter cell" at bounding box center [1051, 114] width 72 height 24
type input "H"
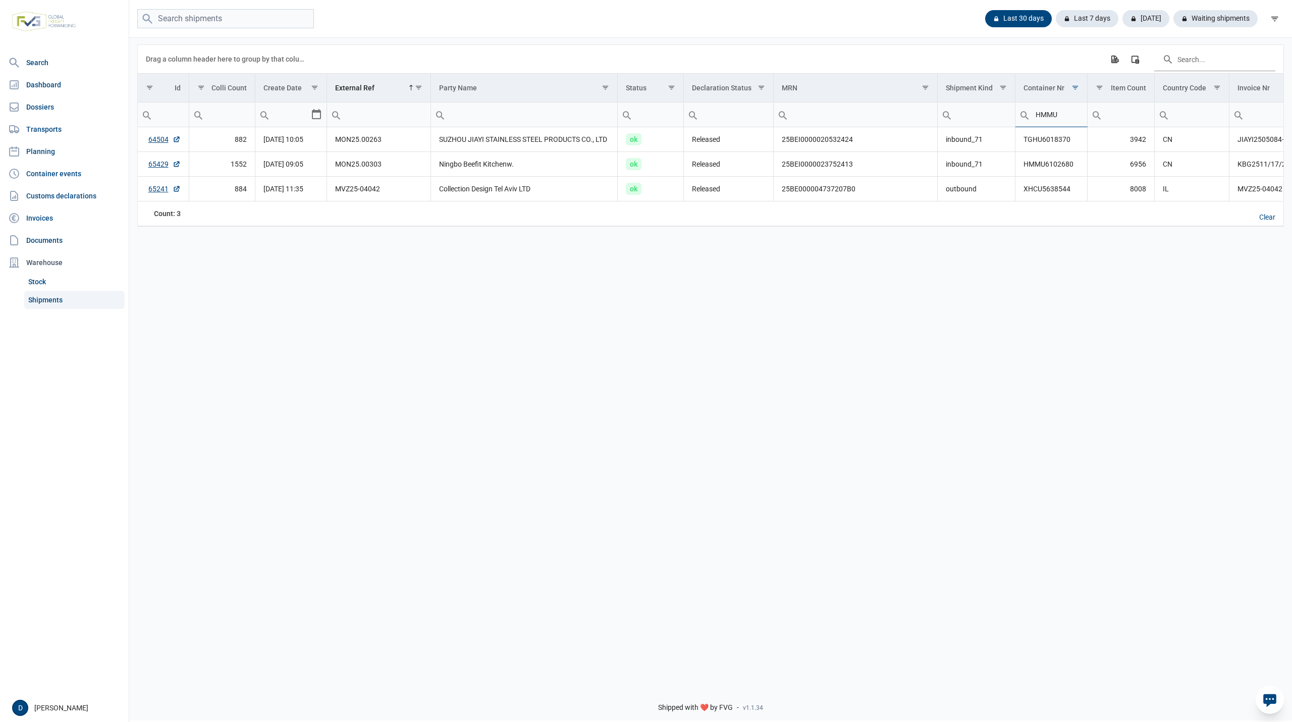
type input "HMMU"
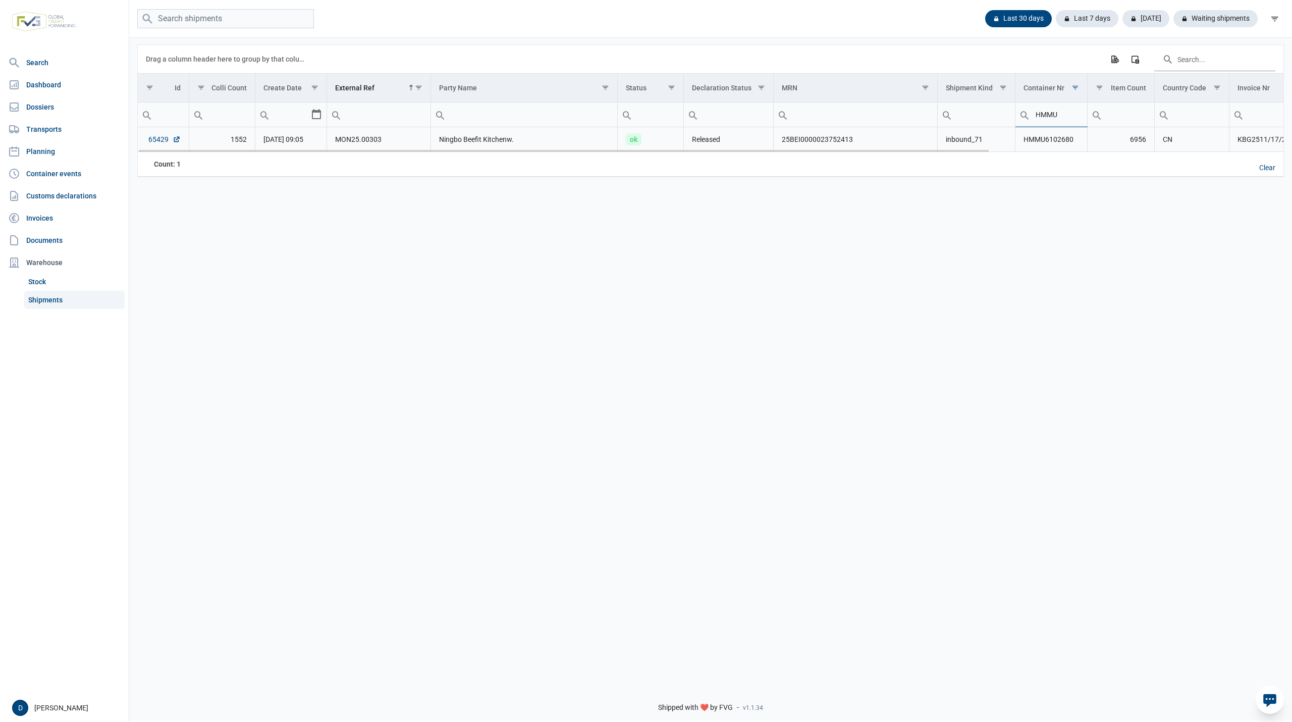
click at [152, 138] on link "65429" at bounding box center [164, 139] width 32 height 10
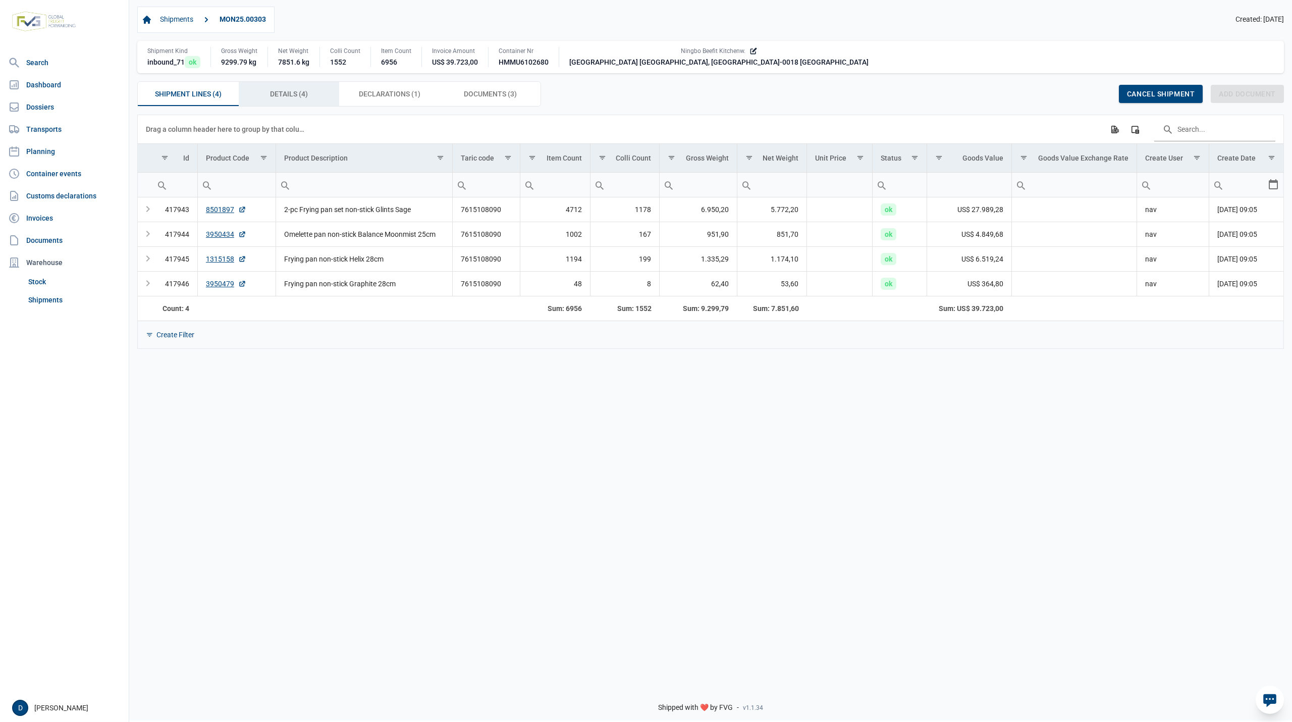
click at [291, 97] on span "Details (4) Details (4)" at bounding box center [289, 94] width 38 height 12
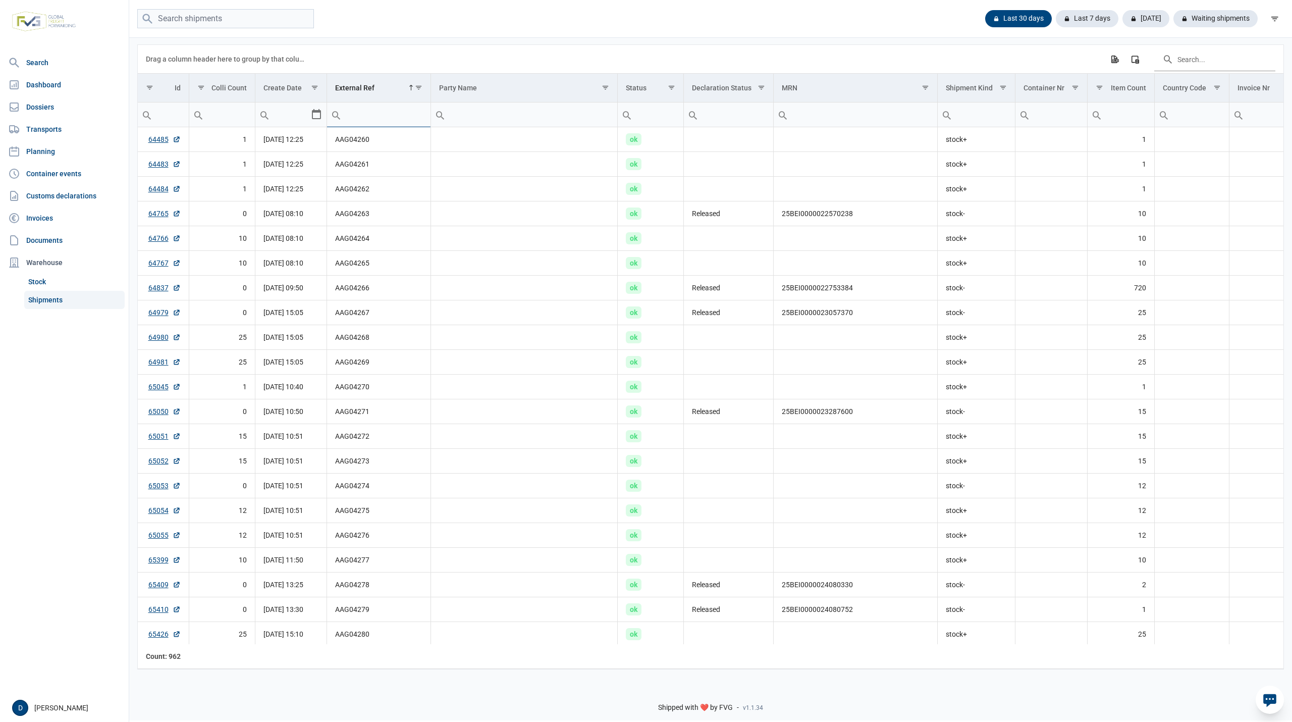
click at [377, 118] on input "Filter cell" at bounding box center [378, 114] width 103 height 24
paste input "MVZ25-04222"
type input "MVZ25-04222"
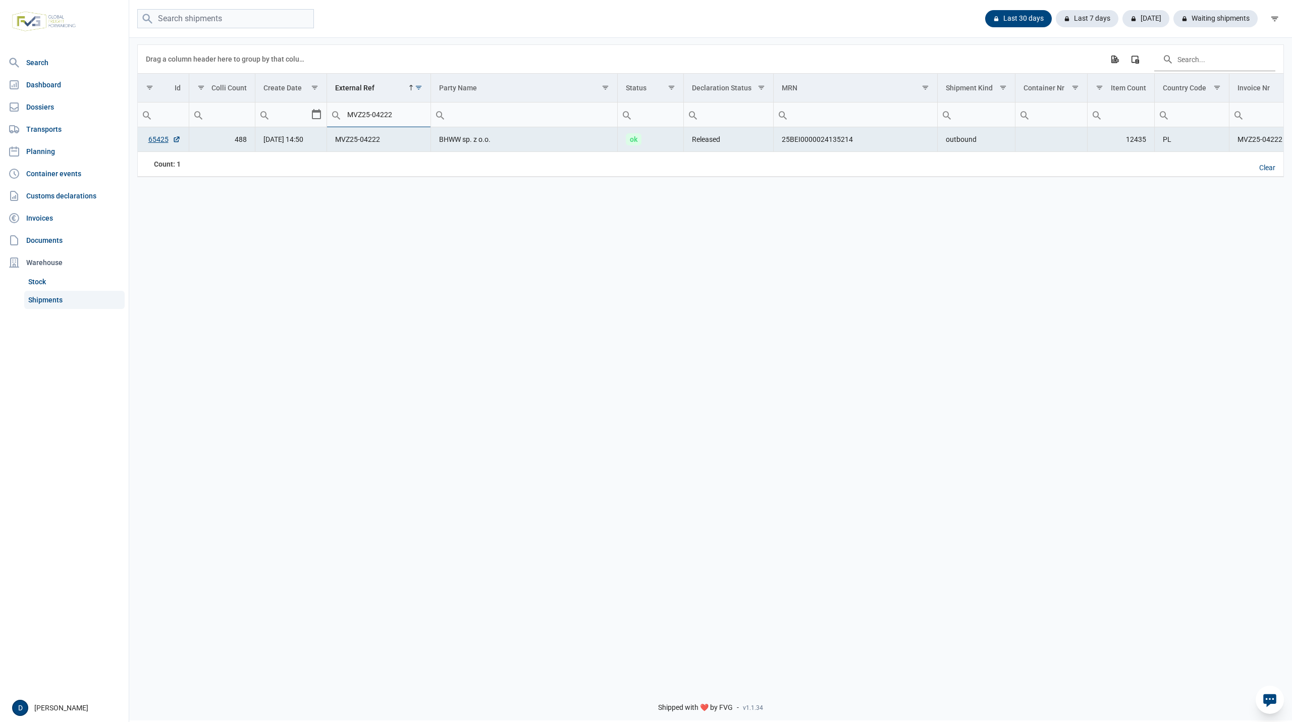
drag, startPoint x: 408, startPoint y: 117, endPoint x: 293, endPoint y: 121, distance: 115.1
click at [293, 121] on tr "MVZ25-04222" at bounding box center [907, 114] width 1539 height 25
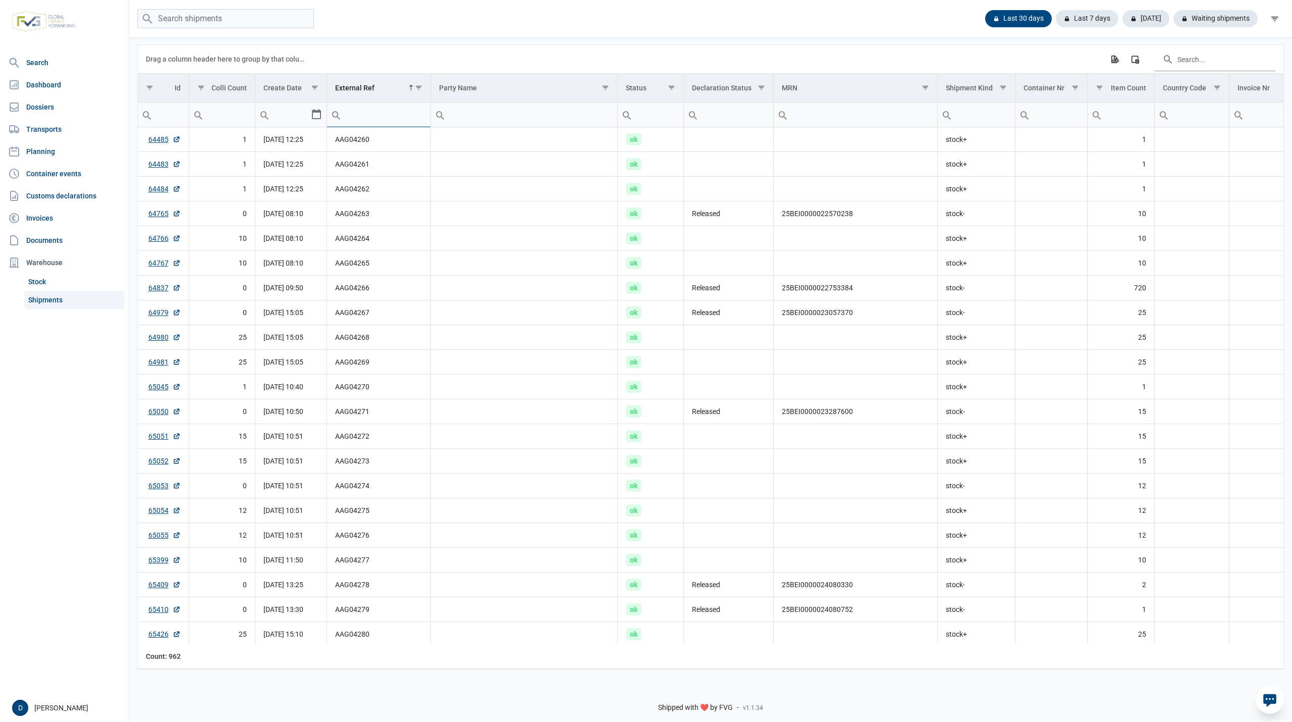
type input "MVZ25-04207"
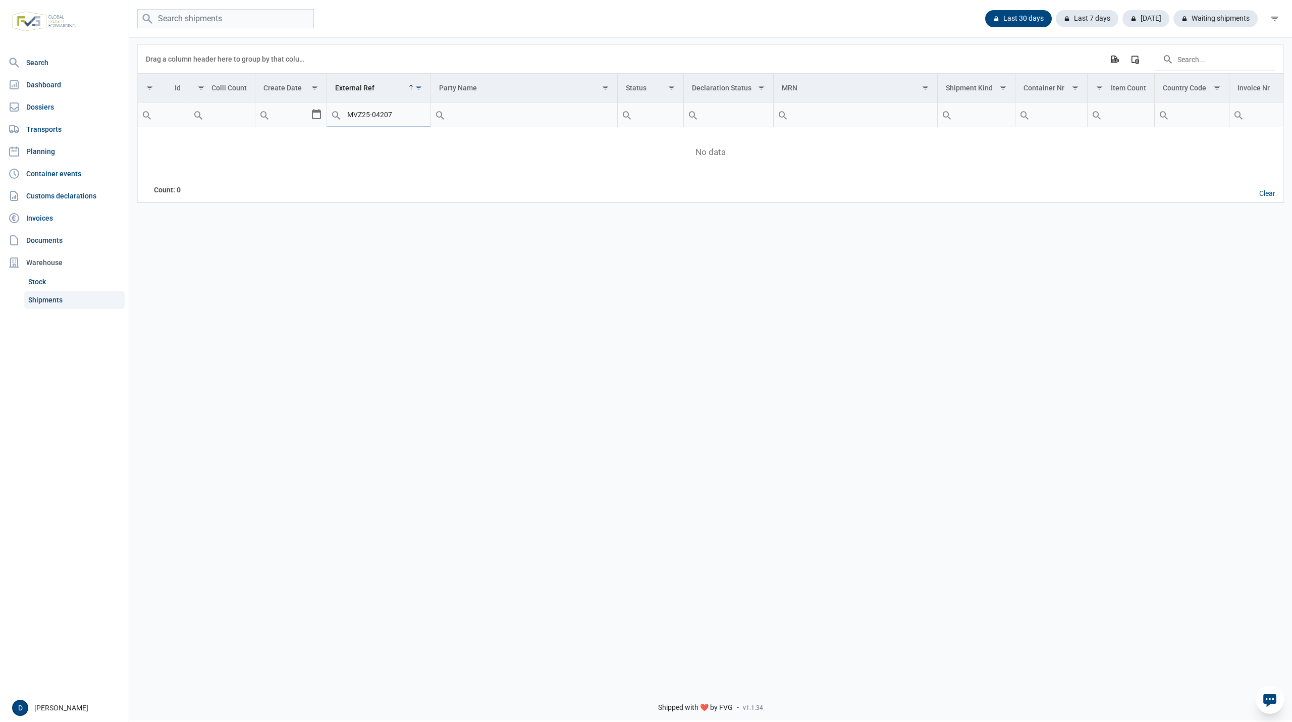
drag, startPoint x: 402, startPoint y: 117, endPoint x: 307, endPoint y: 124, distance: 94.6
click at [307, 124] on tr "Contains Does not contain Starts with Ends with Equals Does not equal Reset MVZ…" at bounding box center [907, 114] width 1539 height 25
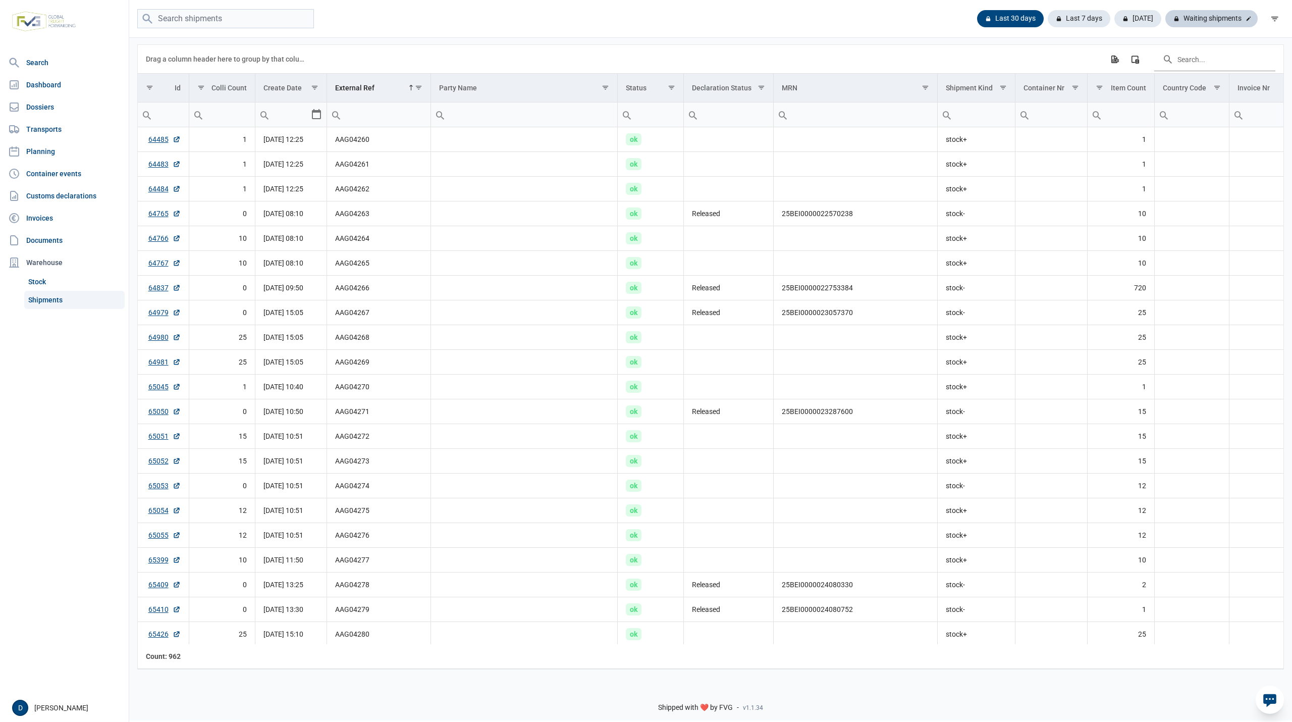
click at [1235, 16] on div "Waiting shipments" at bounding box center [1211, 18] width 92 height 17
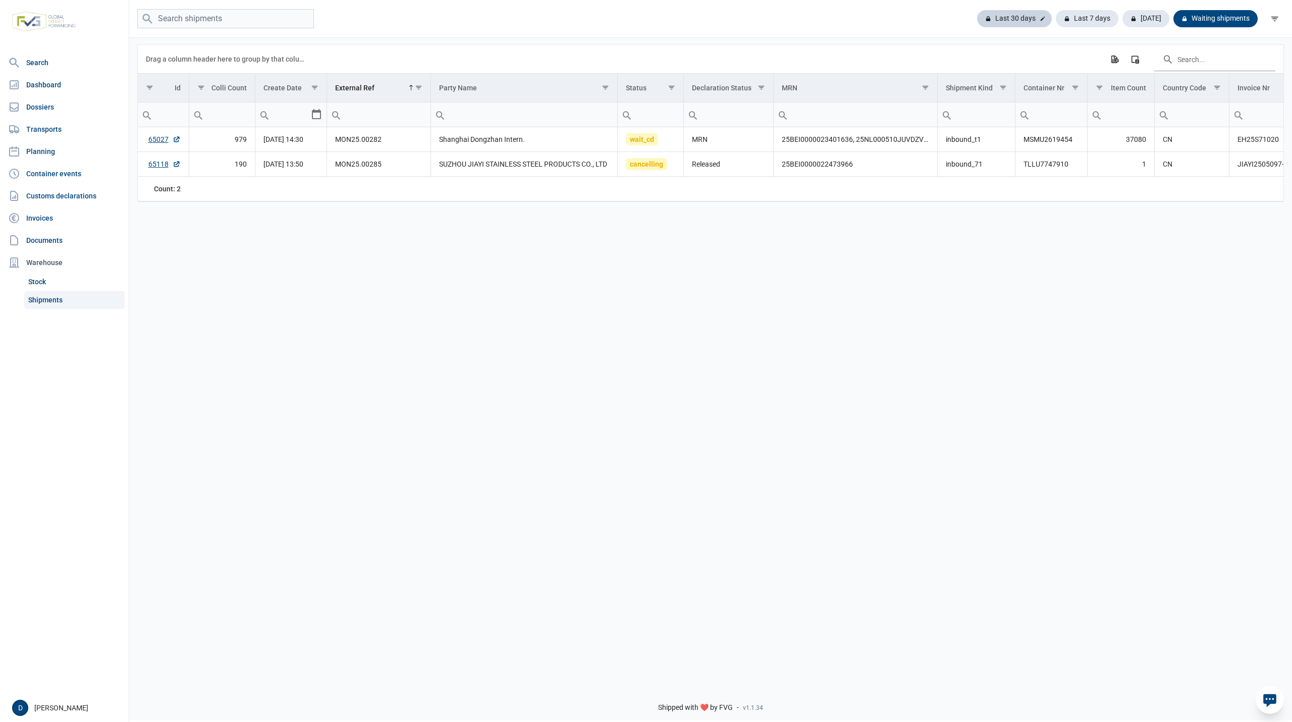
click at [1056, 17] on div "Last 30 days" at bounding box center [1087, 18] width 63 height 17
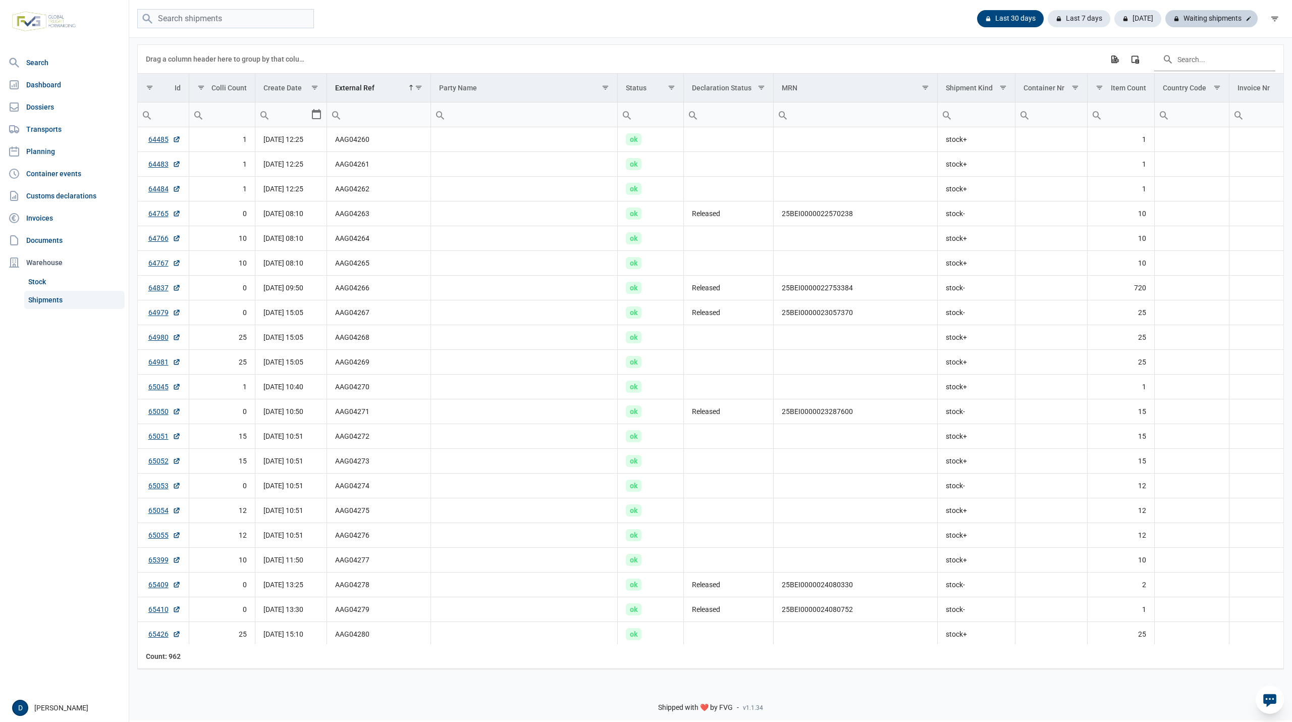
click at [1236, 15] on div "Waiting shipments" at bounding box center [1211, 18] width 92 height 17
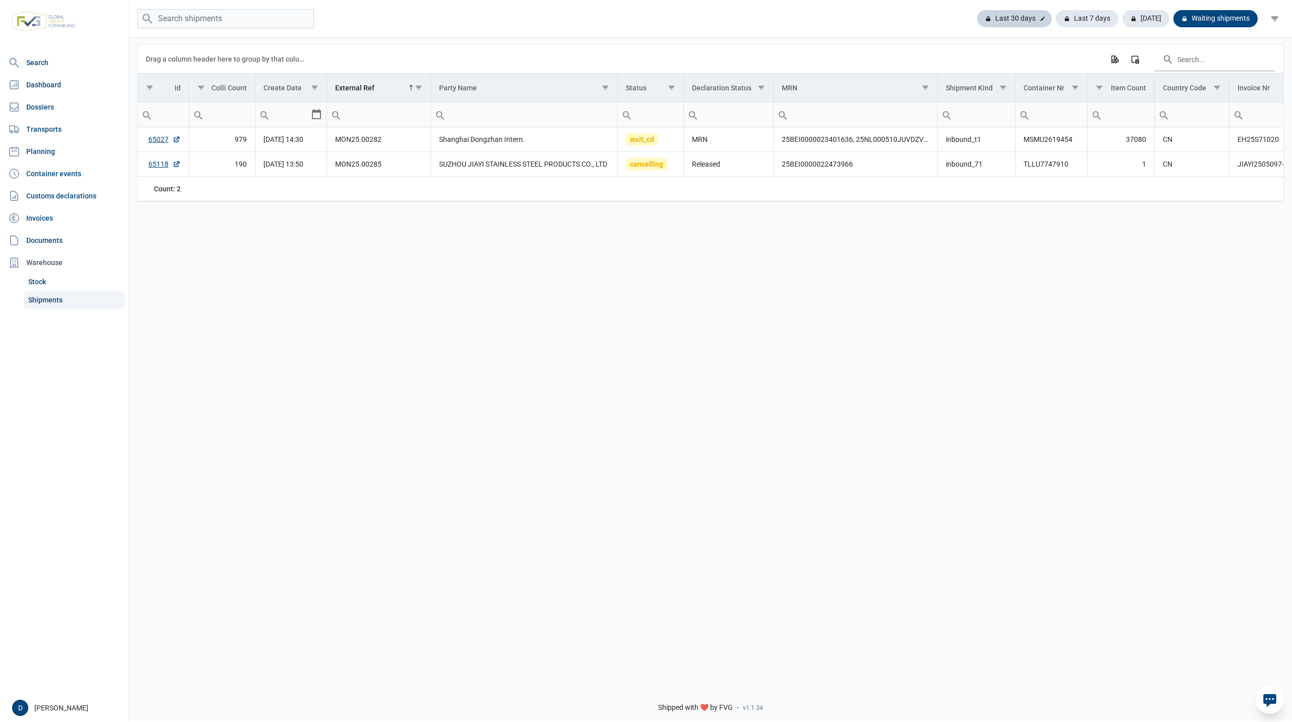
click at [1056, 15] on div "Last 30 days" at bounding box center [1087, 18] width 63 height 17
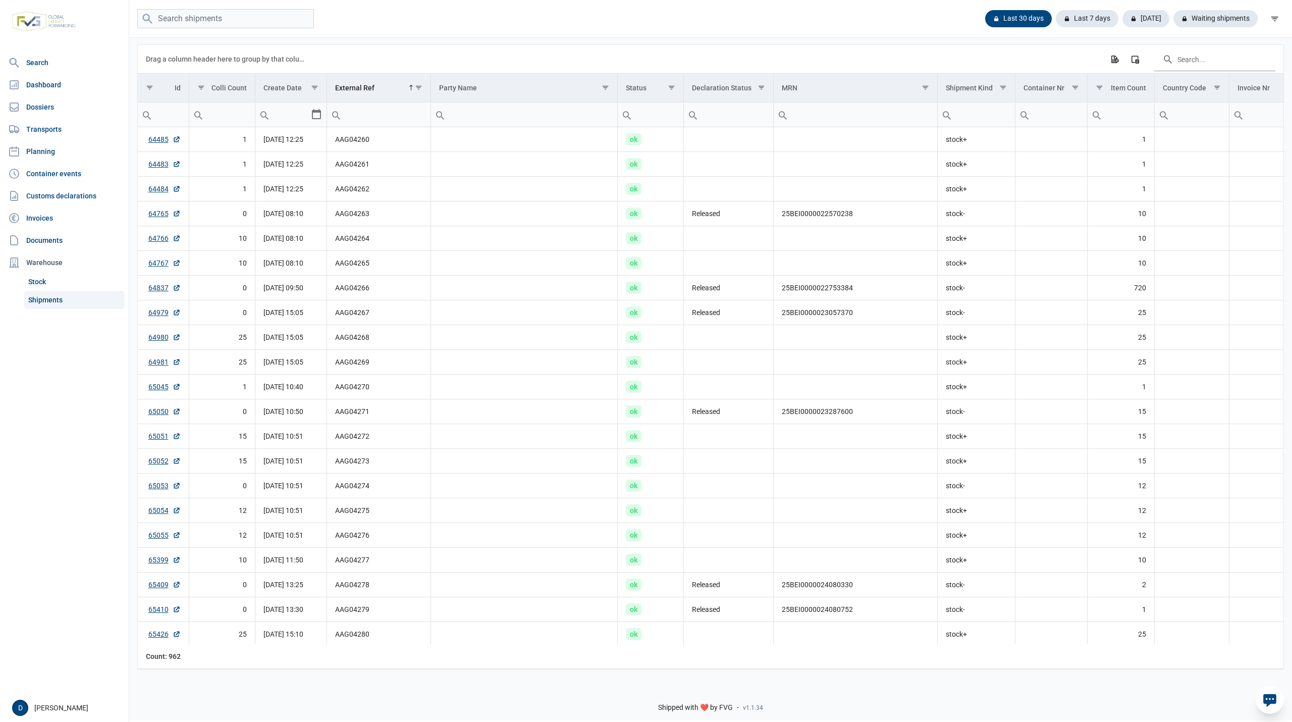
click at [44, 297] on link "Shipments" at bounding box center [74, 300] width 100 height 18
click at [1057, 120] on input "Filter cell" at bounding box center [1051, 114] width 72 height 24
type input "CAIU"
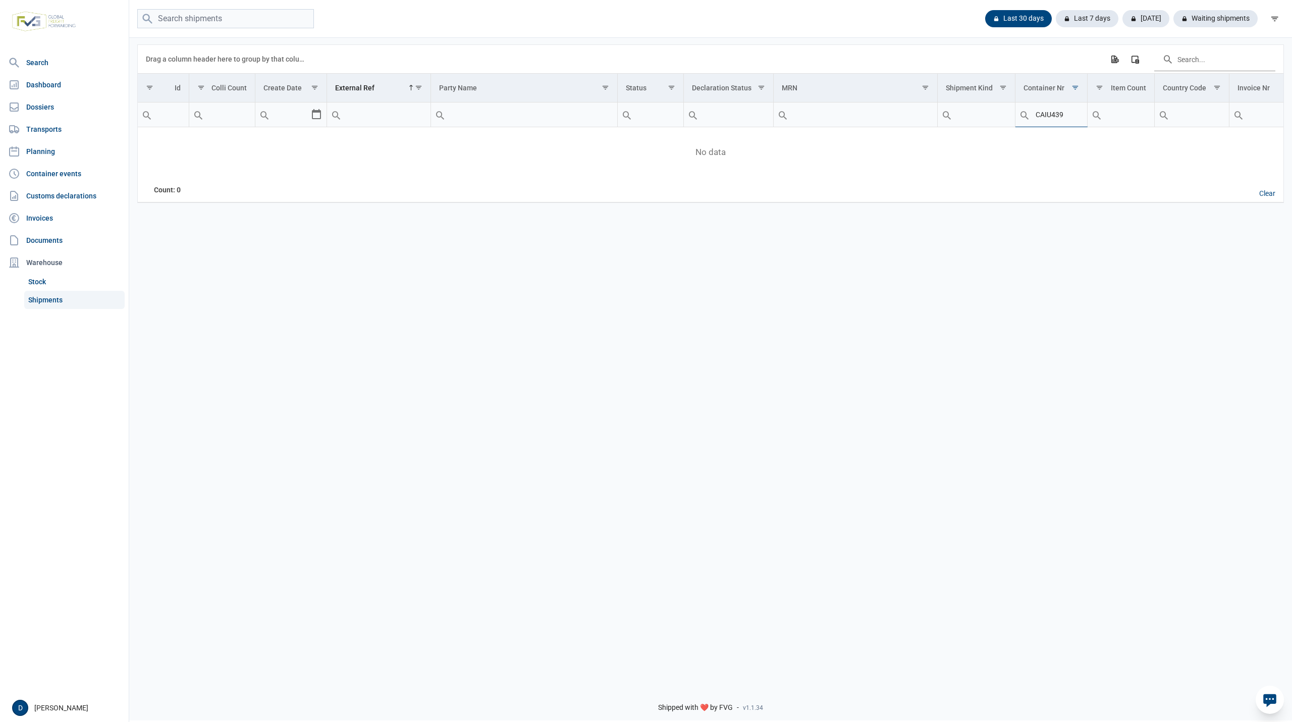
type input "CAIU439"
drag, startPoint x: 1068, startPoint y: 116, endPoint x: 989, endPoint y: 116, distance: 79.2
click at [989, 116] on tr "CAIU439" at bounding box center [907, 114] width 1539 height 25
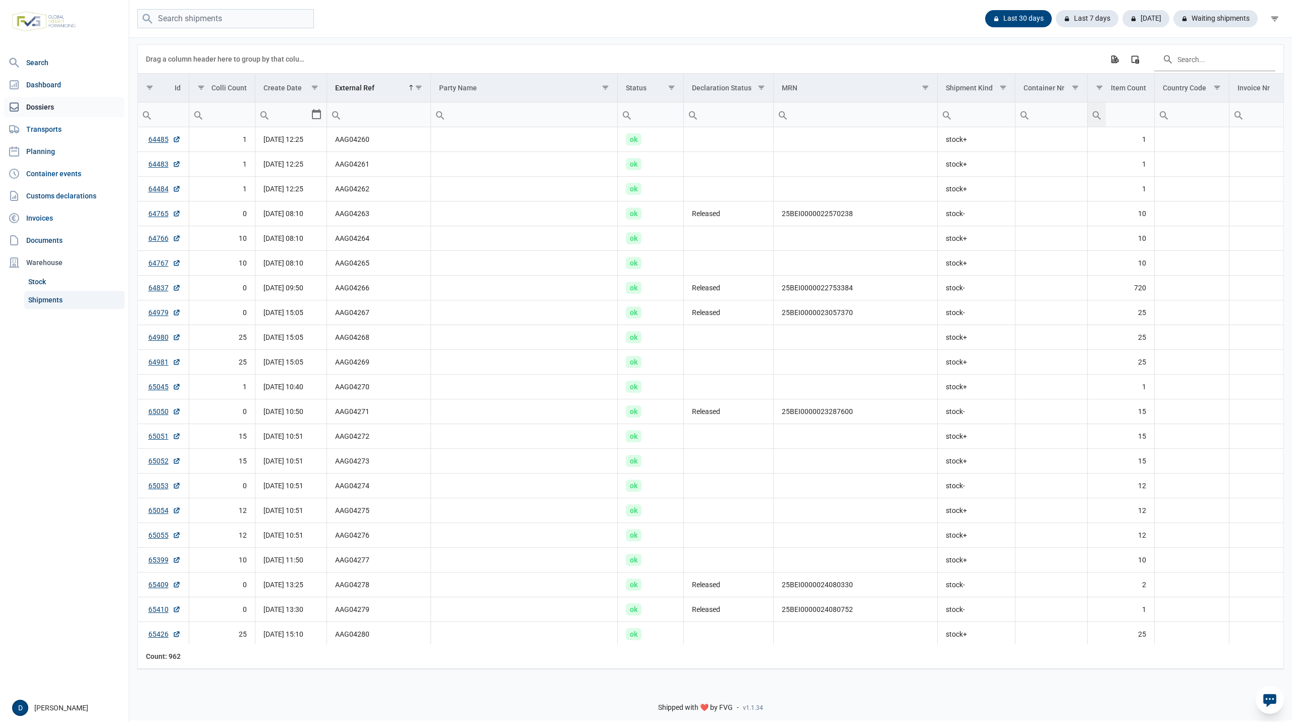
click at [44, 105] on link "Dossiers" at bounding box center [64, 107] width 121 height 20
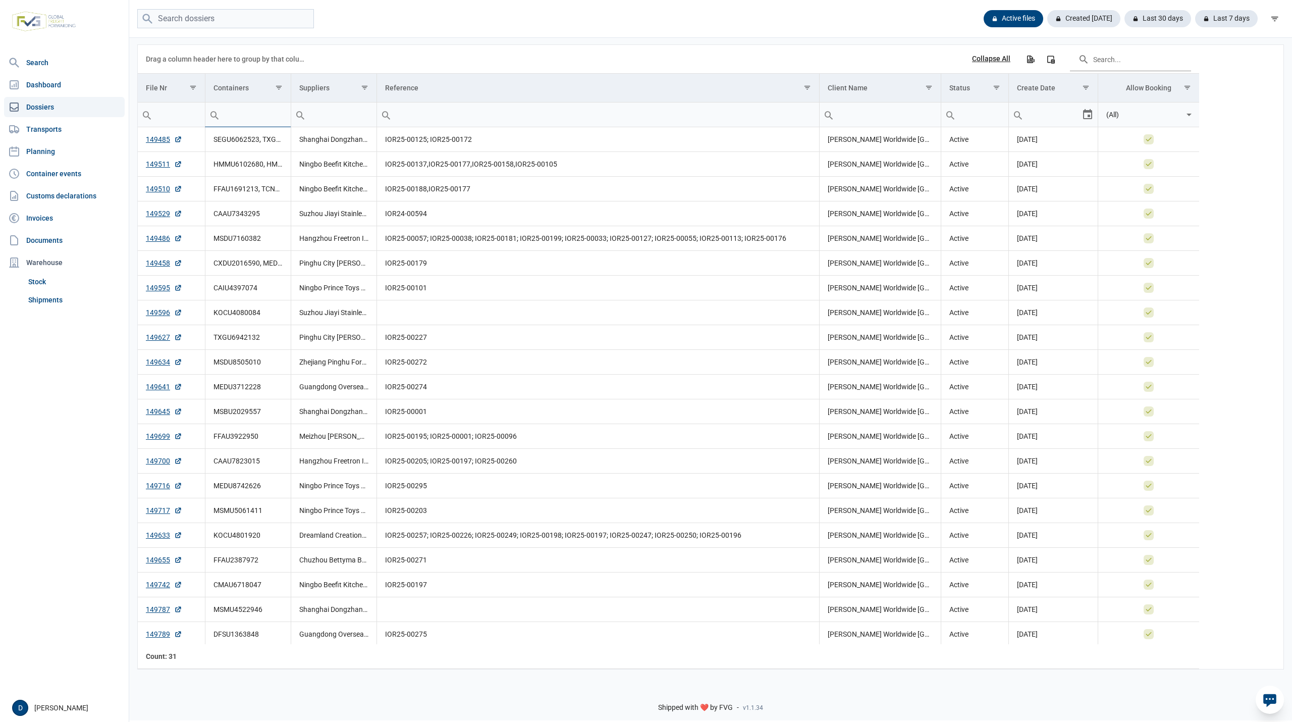
click at [231, 117] on input "Filter cell" at bounding box center [247, 114] width 85 height 24
type input "CAIU"
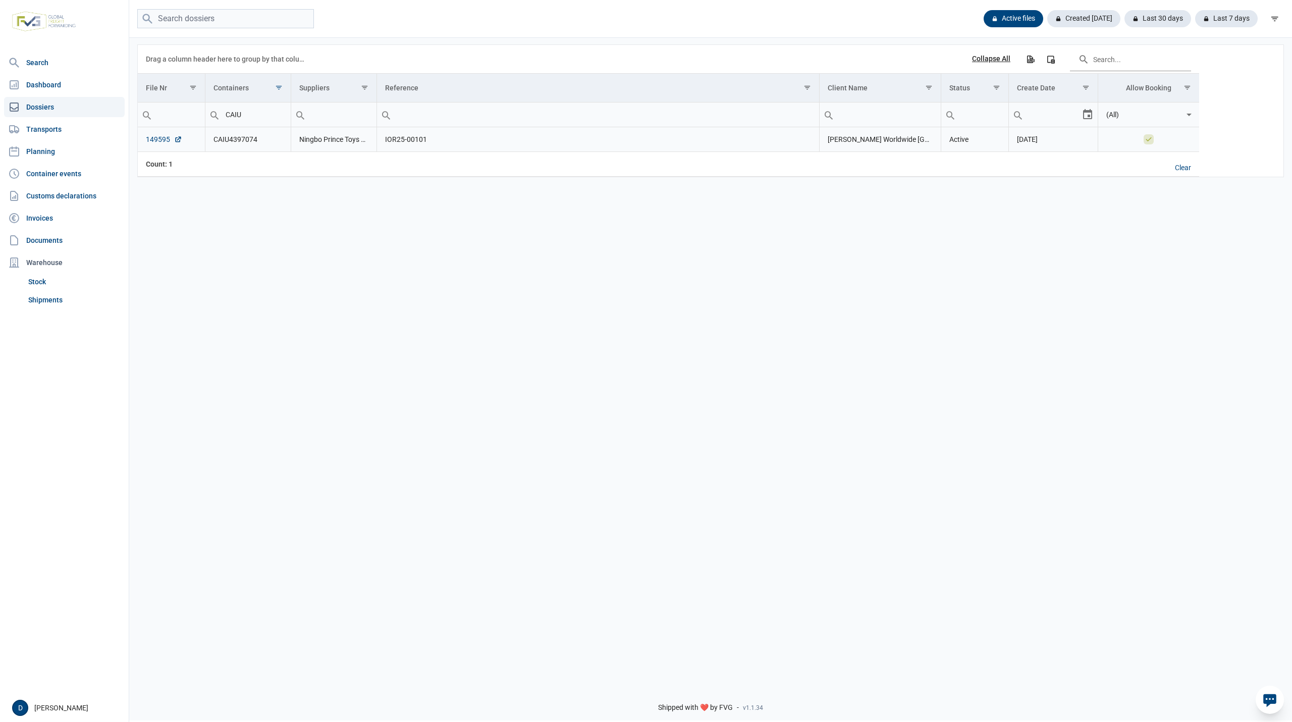
click at [160, 138] on link "149595" at bounding box center [164, 139] width 36 height 10
drag, startPoint x: 274, startPoint y: 118, endPoint x: 212, endPoint y: 123, distance: 61.3
click at [212, 123] on div "Contains Does not contain Starts with Ends with Equals Does not equal Reset CAIU" at bounding box center [247, 114] width 85 height 24
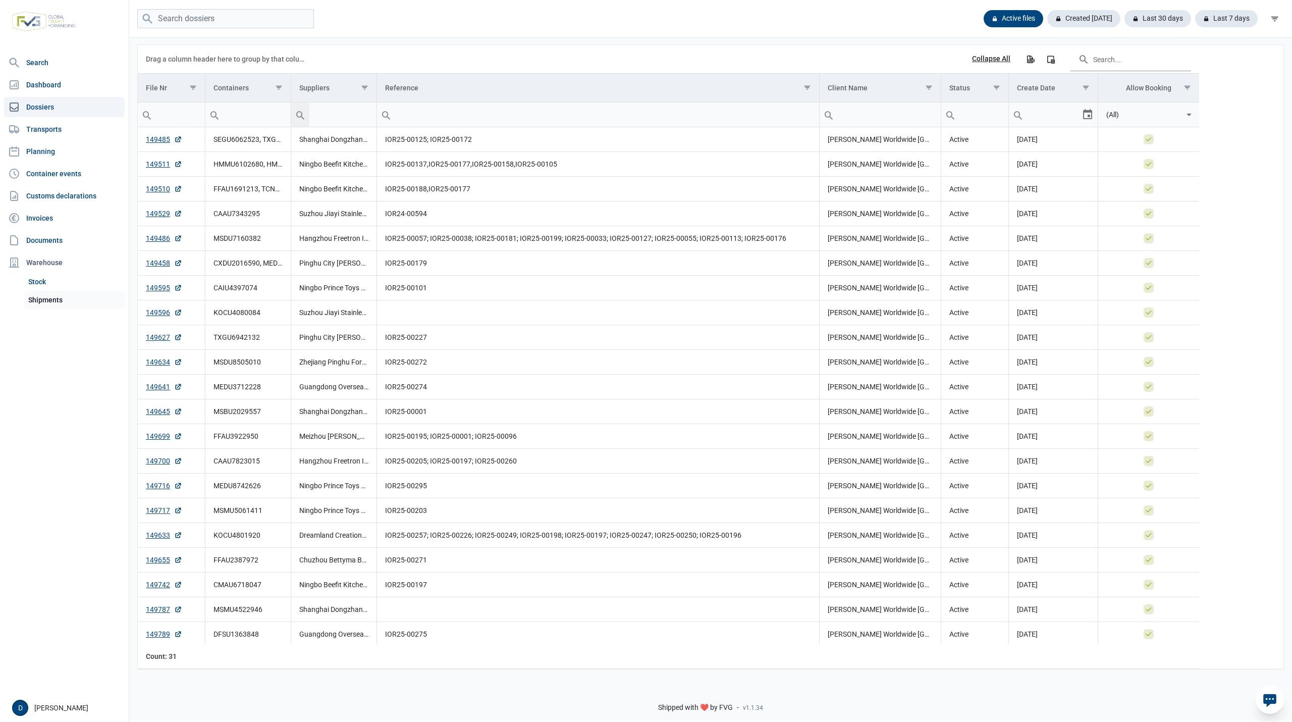
click at [58, 295] on link "Shipments" at bounding box center [74, 300] width 100 height 18
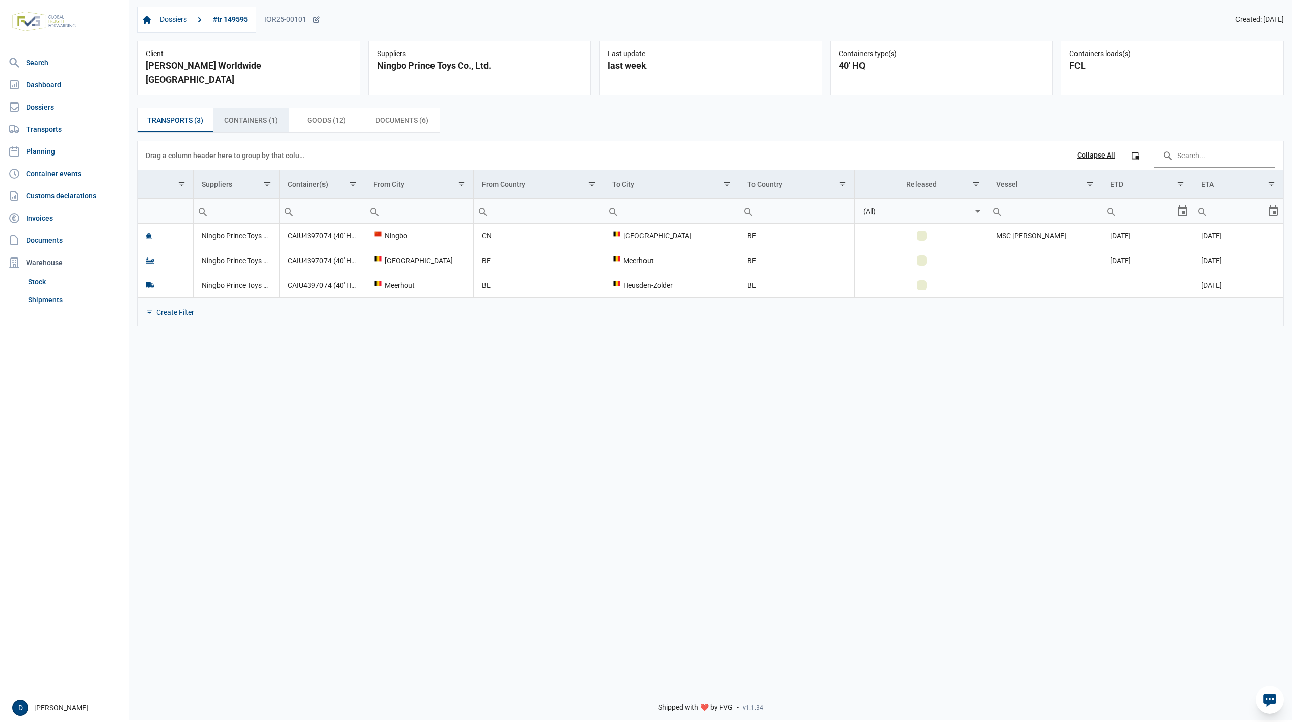
click at [246, 114] on span "Containers (1) Containers (1)" at bounding box center [250, 120] width 53 height 12
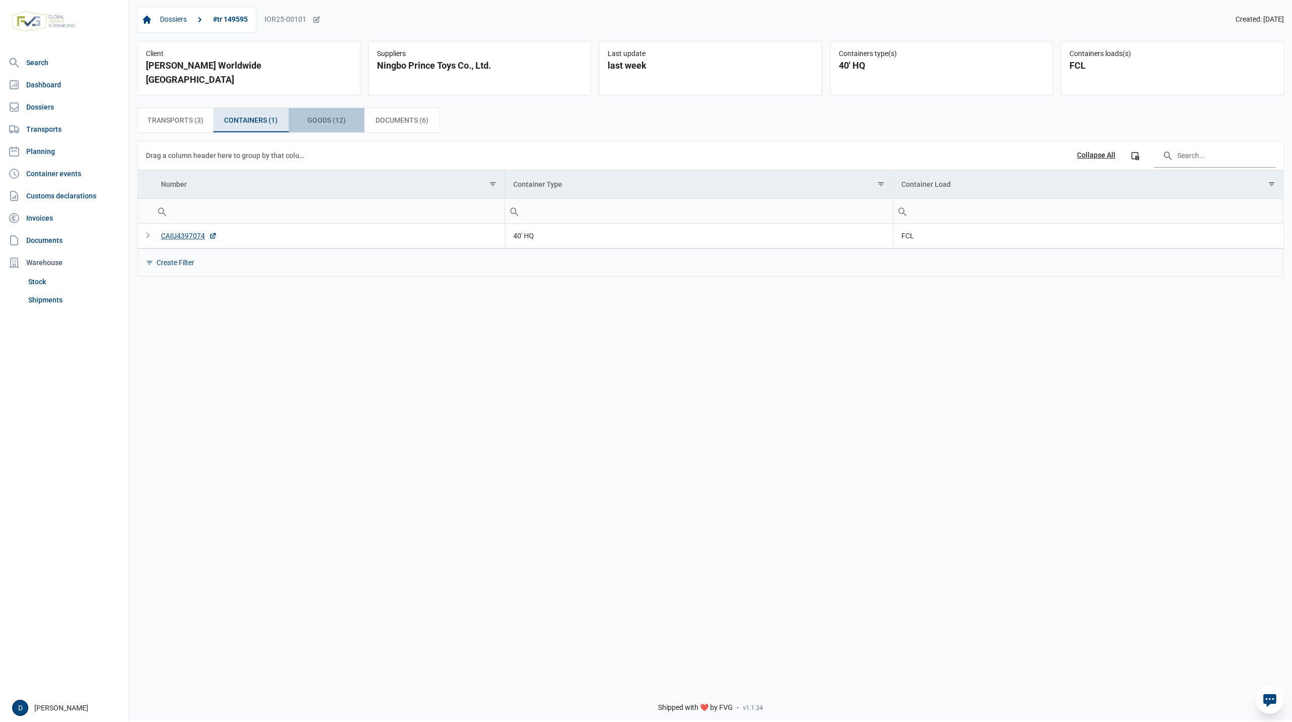
click at [315, 114] on span "Goods (12) Goods (12)" at bounding box center [326, 120] width 38 height 12
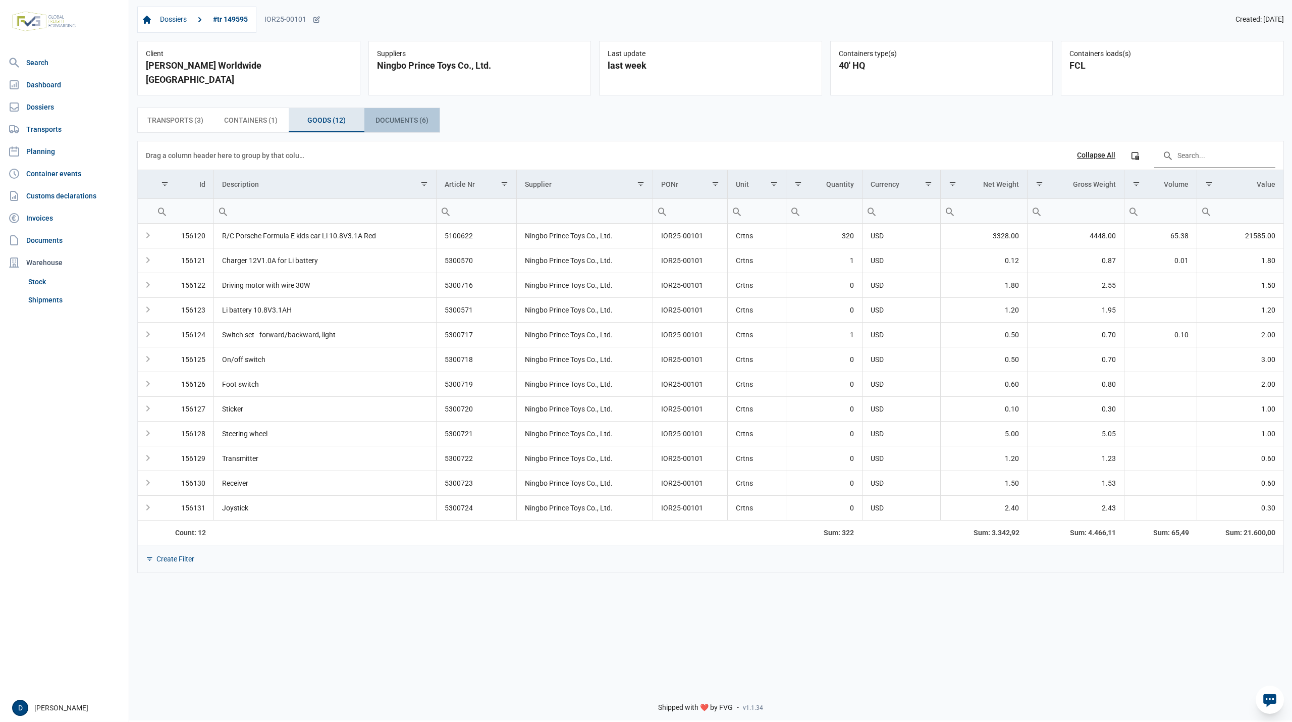
click at [402, 114] on span "Documents (6) Documents (6)" at bounding box center [401, 120] width 53 height 12
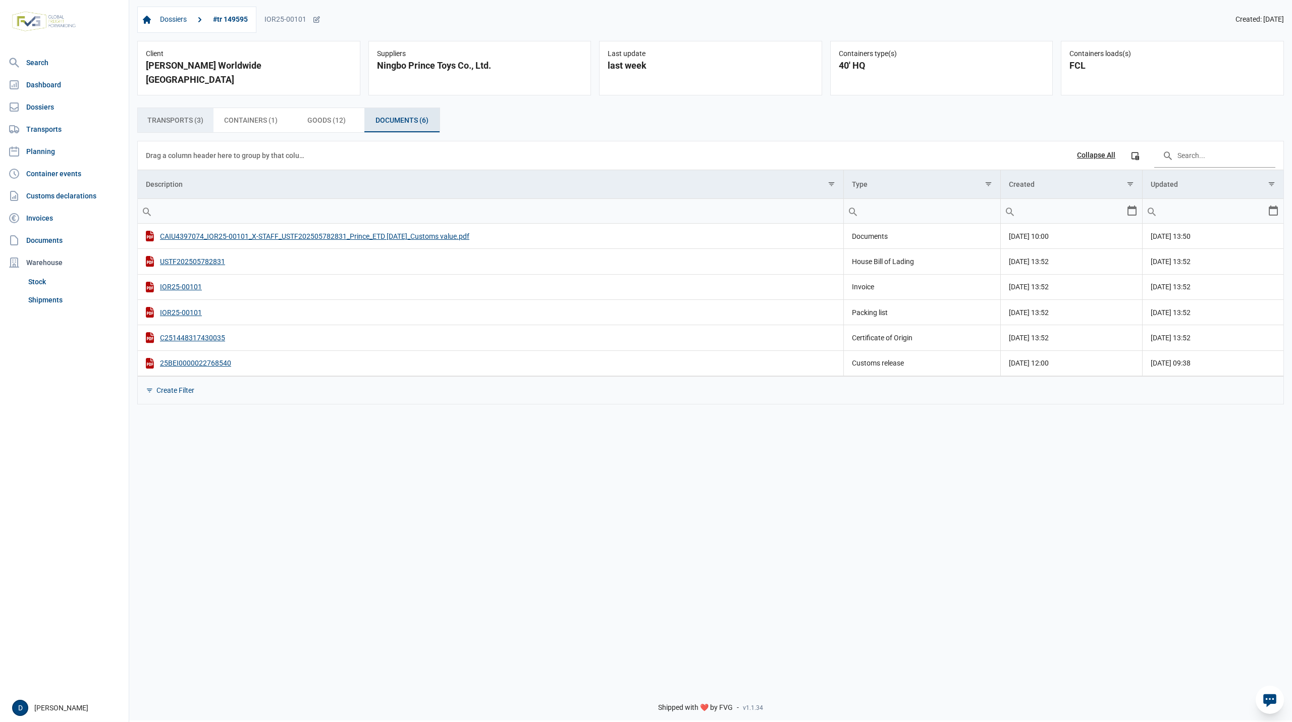
click at [188, 114] on span "Transports (3) Transports (3)" at bounding box center [175, 120] width 56 height 12
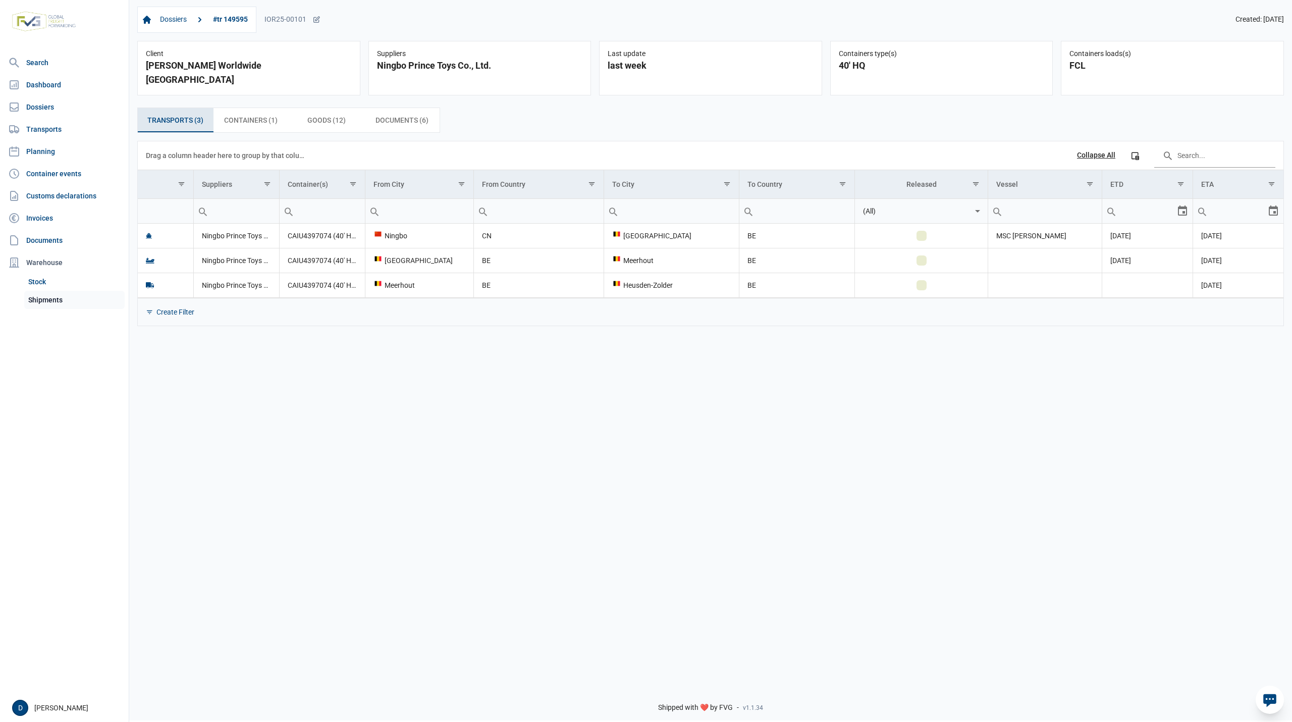
click at [50, 295] on link "Shipments" at bounding box center [74, 300] width 100 height 18
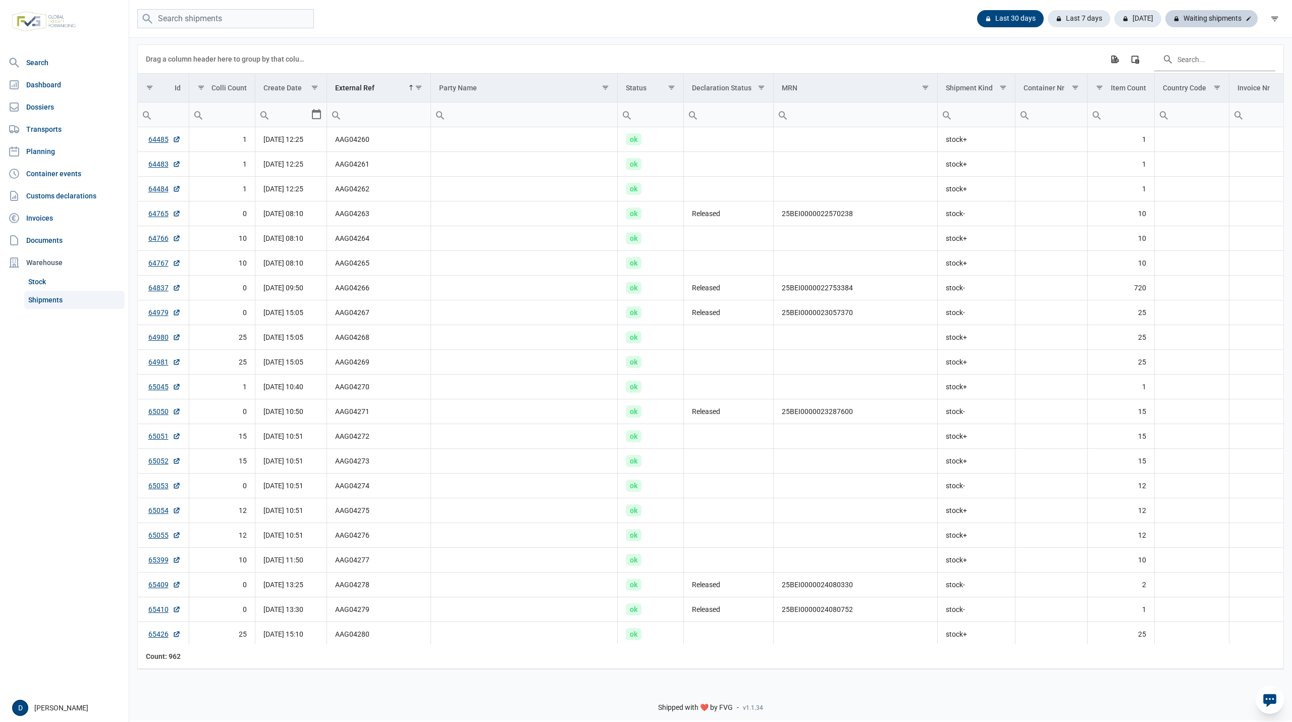
click at [1232, 17] on div "Waiting shipments" at bounding box center [1211, 18] width 92 height 17
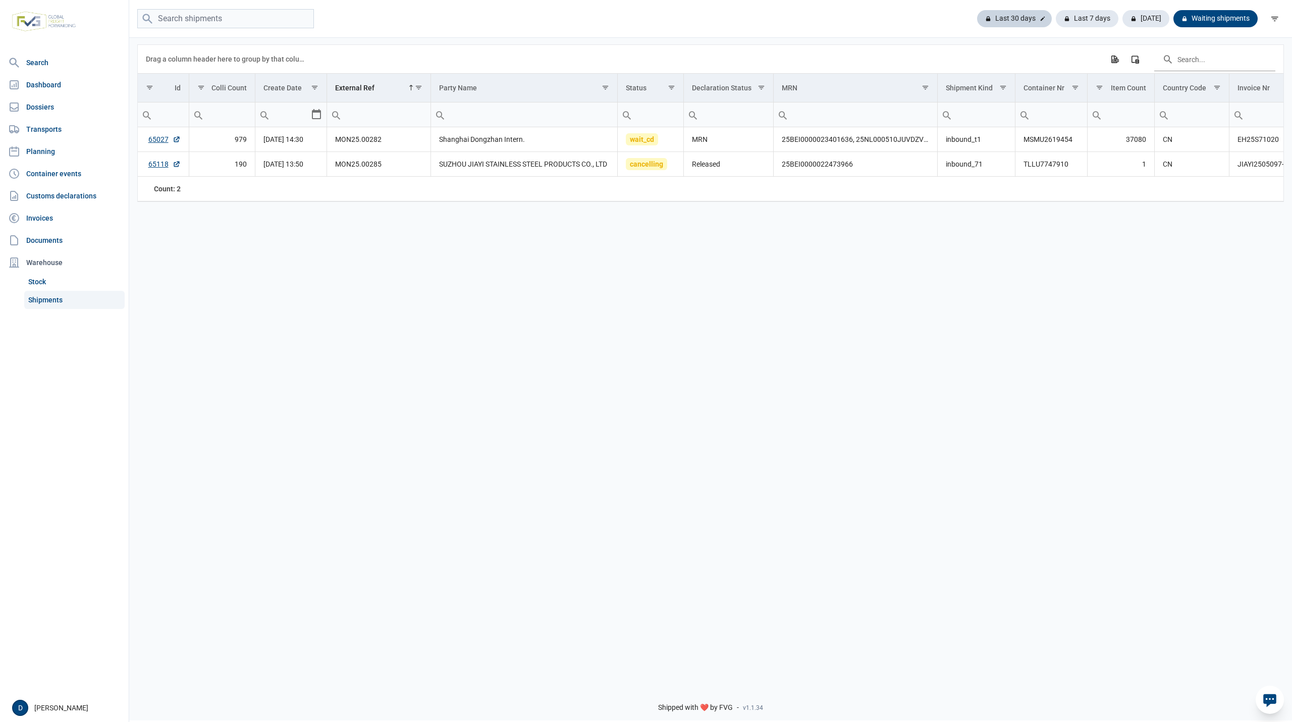
click at [1056, 21] on div "Last 30 days" at bounding box center [1087, 18] width 63 height 17
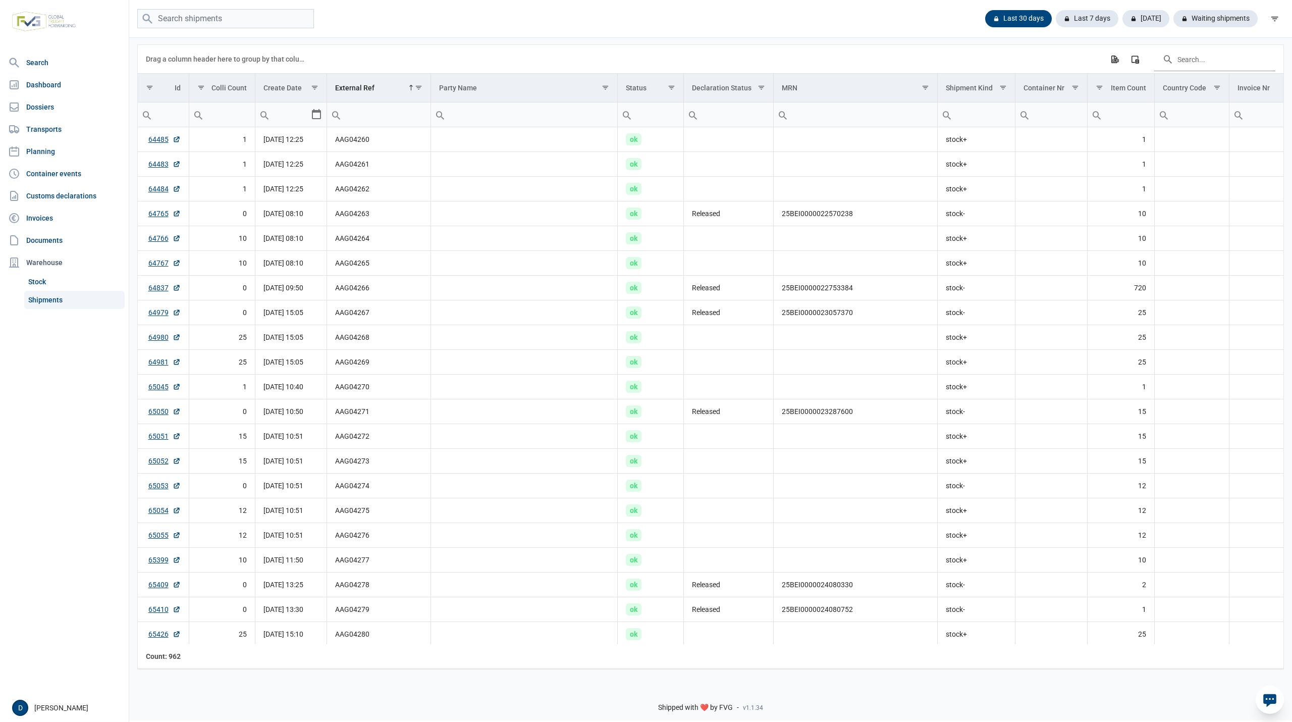
click at [365, 116] on input "Filter cell" at bounding box center [378, 114] width 103 height 24
paste input "MVZ25-04207"
type input "MVZ25-04207"
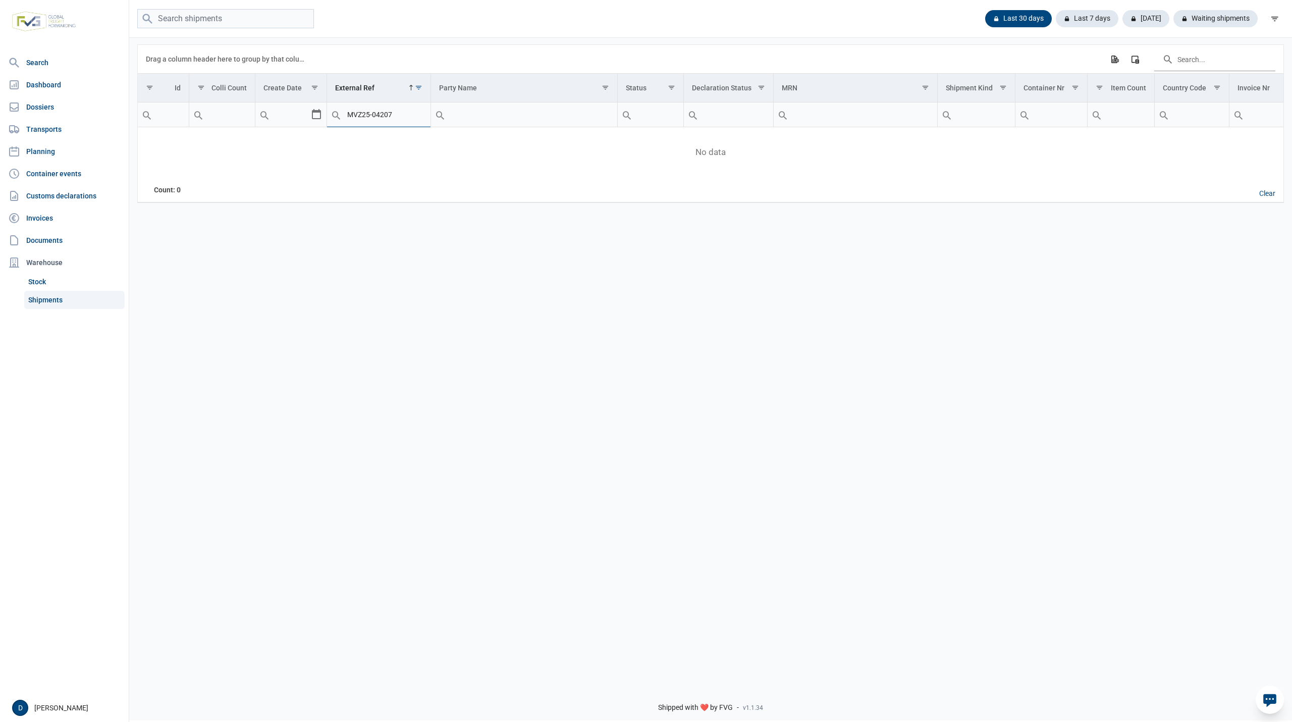
drag, startPoint x: 398, startPoint y: 115, endPoint x: 322, endPoint y: 115, distance: 75.7
click at [322, 115] on tr "Contains Does not contain Starts with Ends with Equals Does not equal Reset MVZ…" at bounding box center [907, 114] width 1539 height 25
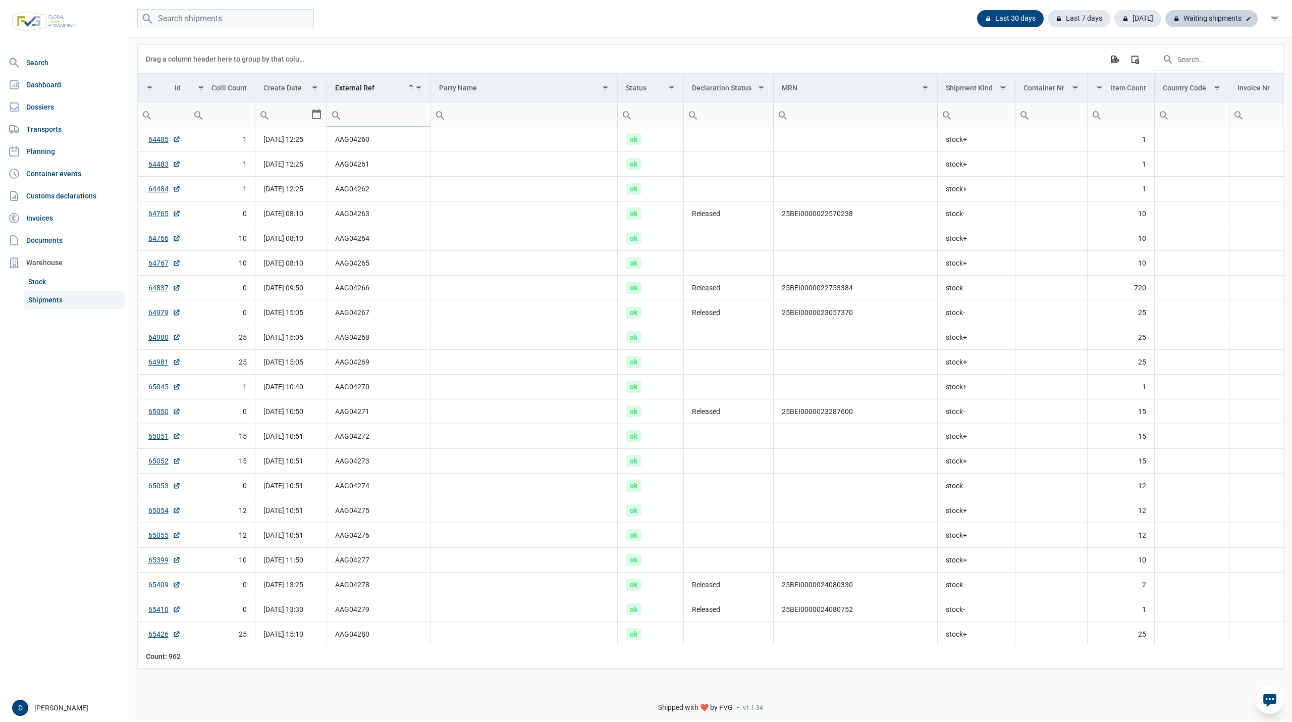
click at [1197, 20] on div "Waiting shipments" at bounding box center [1211, 18] width 92 height 17
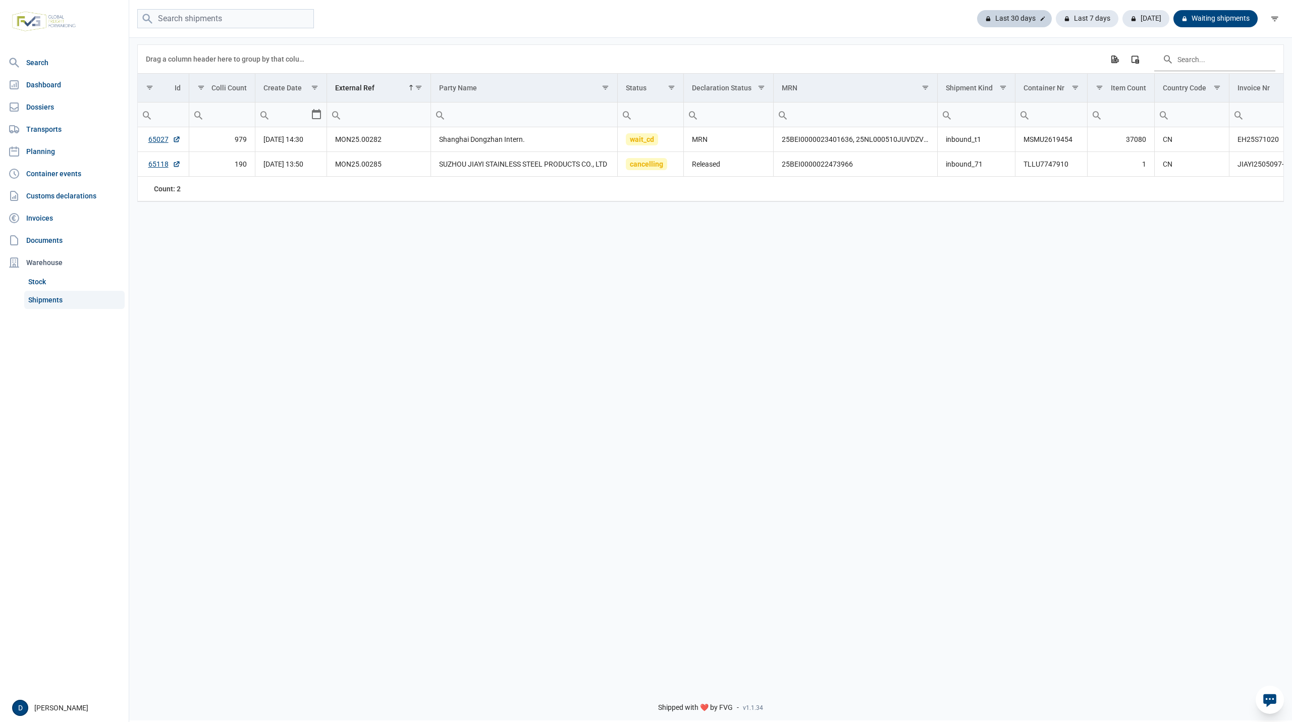
click at [1056, 22] on div "Last 30 days" at bounding box center [1087, 18] width 63 height 17
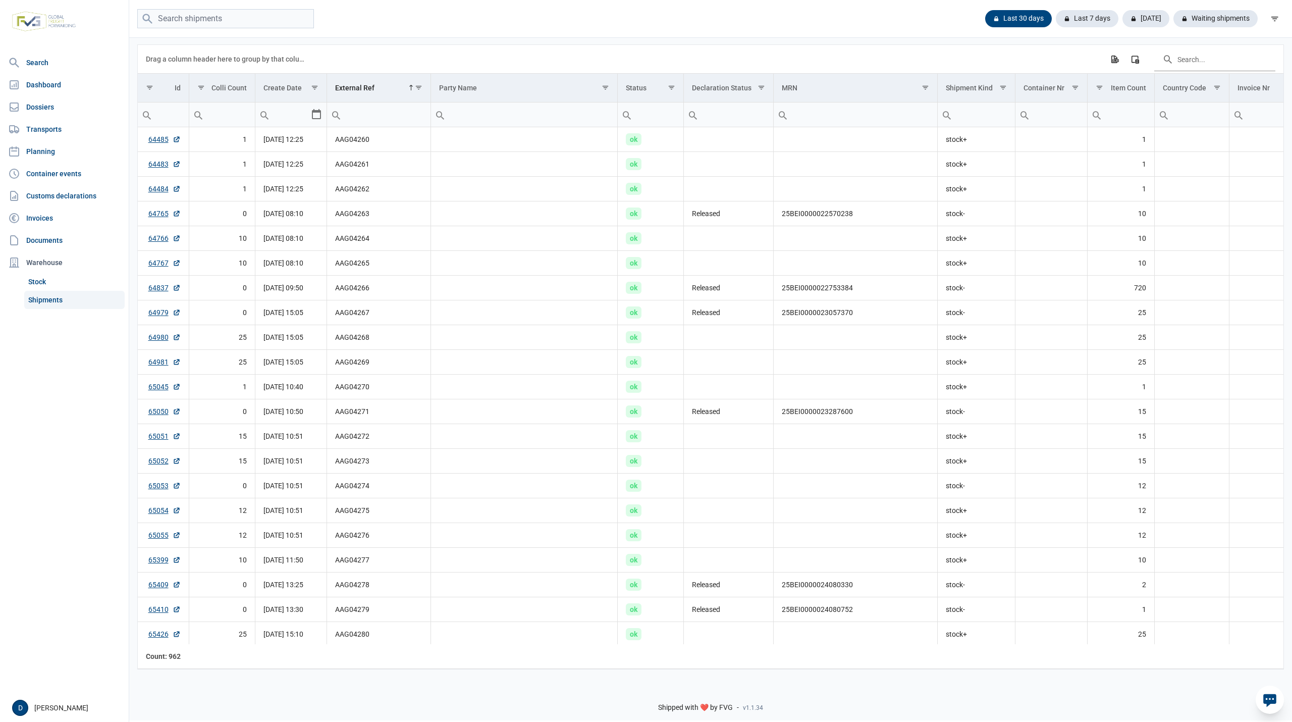
click at [893, 23] on div "Last 30 days Last 7 days Today Waiting shipments" at bounding box center [710, 19] width 1163 height 20
click at [1204, 11] on div "Waiting shipments" at bounding box center [1211, 18] width 92 height 17
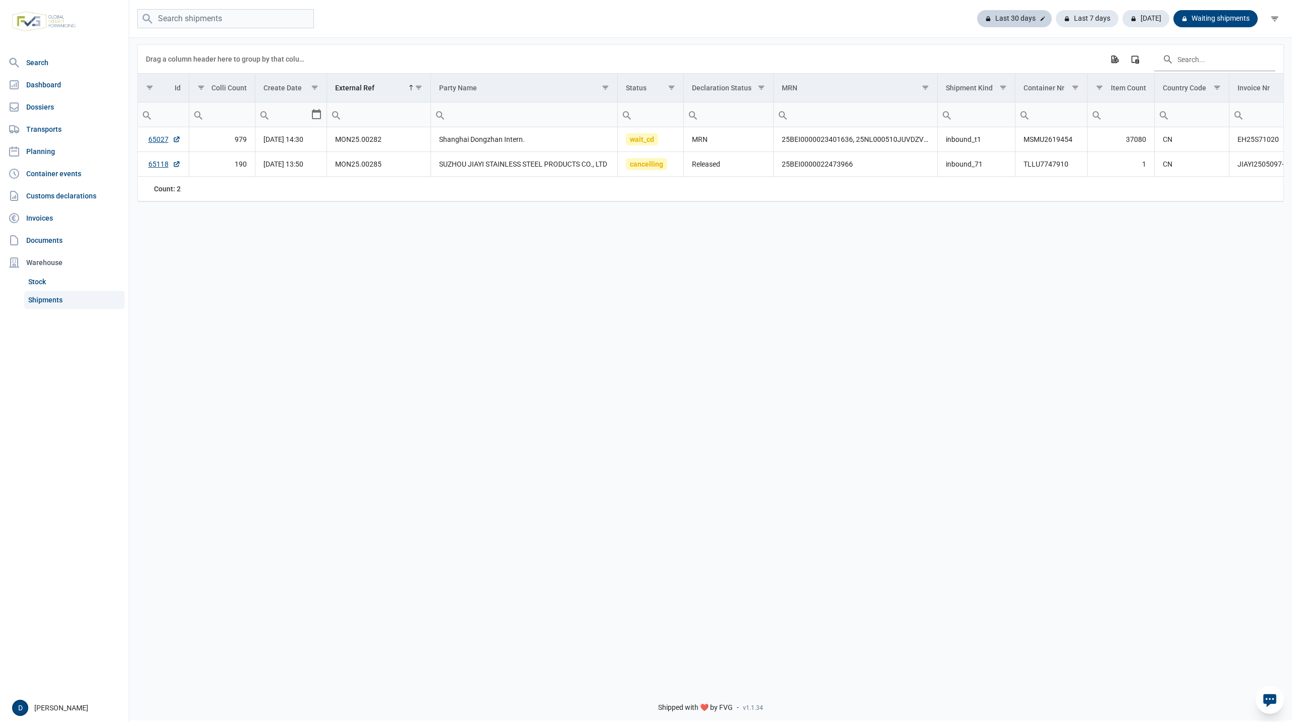
click at [1056, 17] on div "Last 30 days" at bounding box center [1087, 18] width 63 height 17
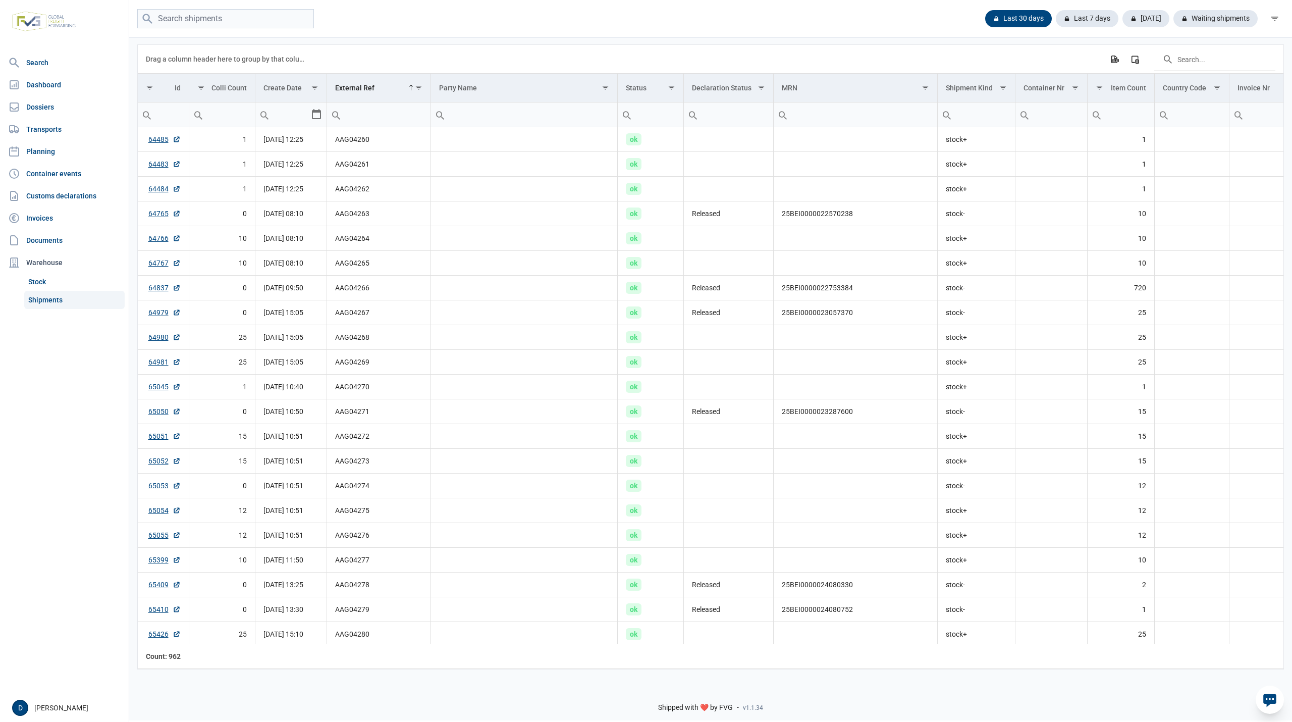
click at [365, 112] on input "Filter cell" at bounding box center [378, 114] width 103 height 24
paste input "MVZ25-04226"
type input "MVZ25-04226"
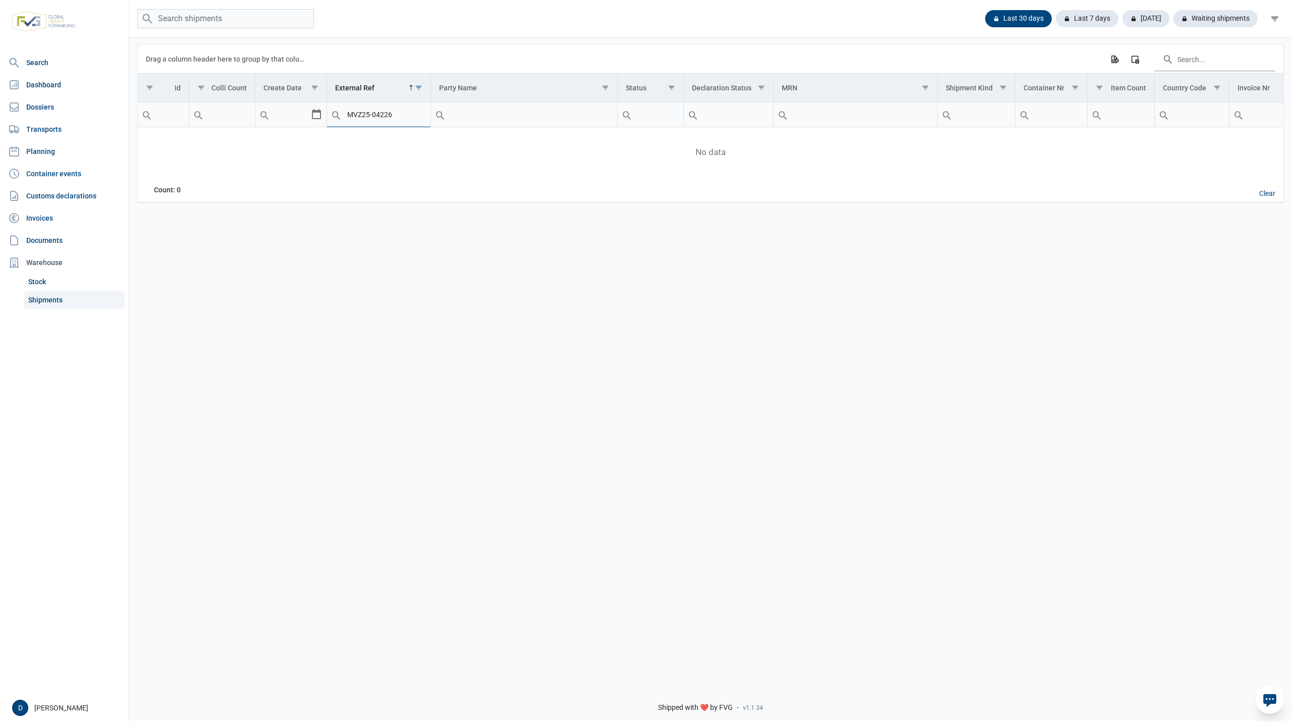
type input "MVZ25-04226"
drag, startPoint x: 401, startPoint y: 116, endPoint x: 296, endPoint y: 124, distance: 105.3
click at [296, 124] on tr "Contains Does not contain Starts with Ends with Equals Does not equal Reset MVZ…" at bounding box center [907, 114] width 1539 height 25
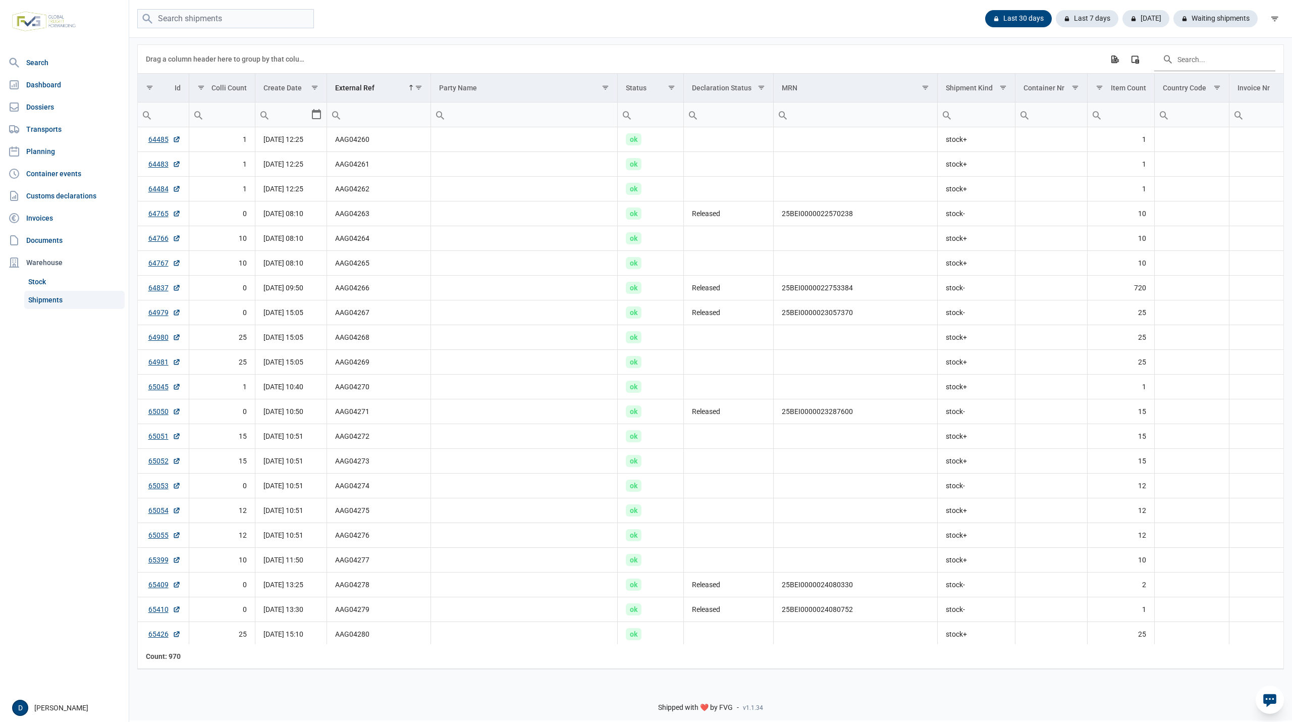
click at [1264, 39] on div "Data grid with 970 rows and 18 columns Drag a column header here to group by th…" at bounding box center [710, 356] width 1163 height 641
click at [1213, 19] on div "Waiting shipments" at bounding box center [1211, 18] width 92 height 17
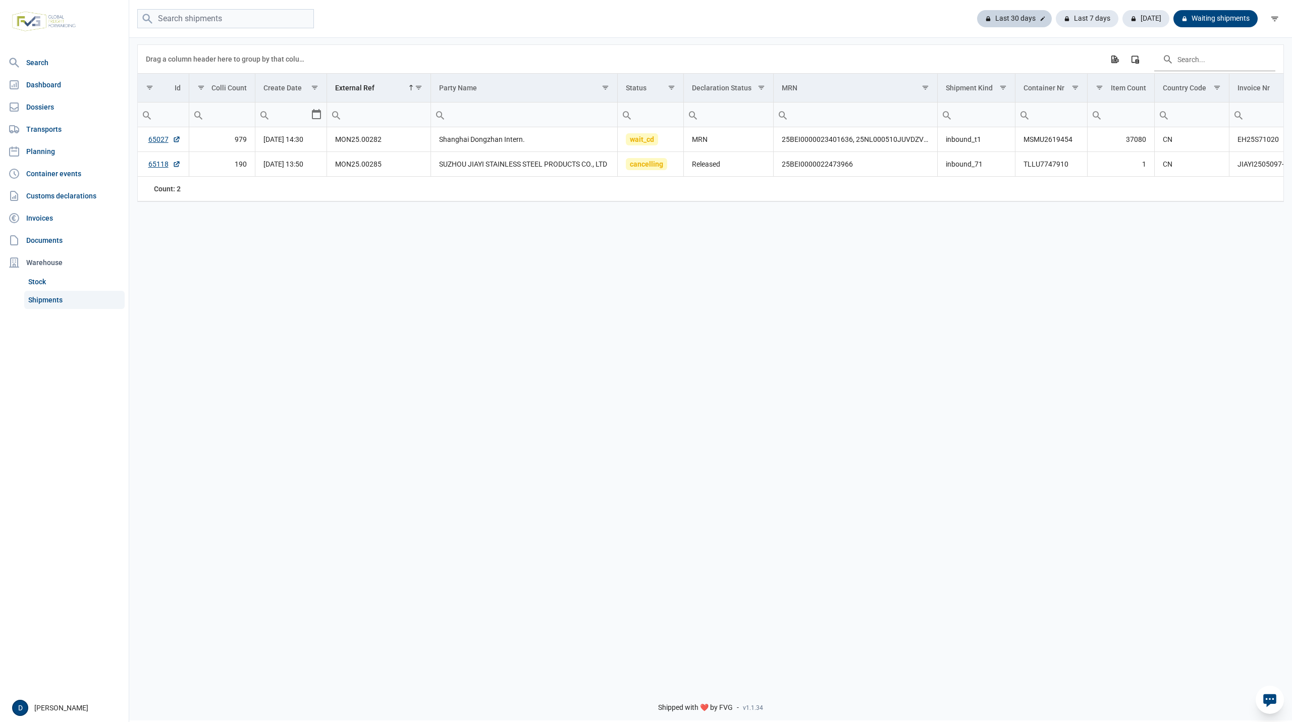
click at [1056, 18] on div "Last 30 days" at bounding box center [1087, 18] width 63 height 17
